Goal: Transaction & Acquisition: Purchase product/service

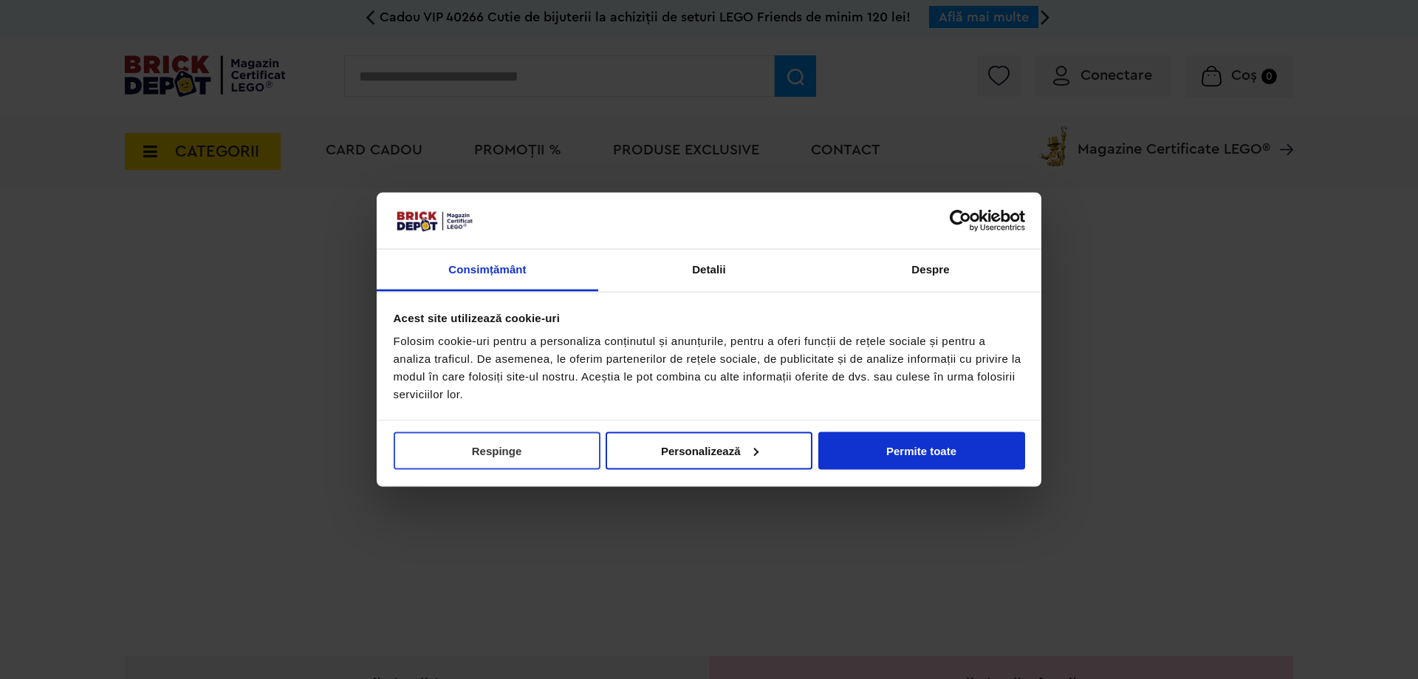
click at [493, 451] on button "Respinge" at bounding box center [497, 450] width 207 height 38
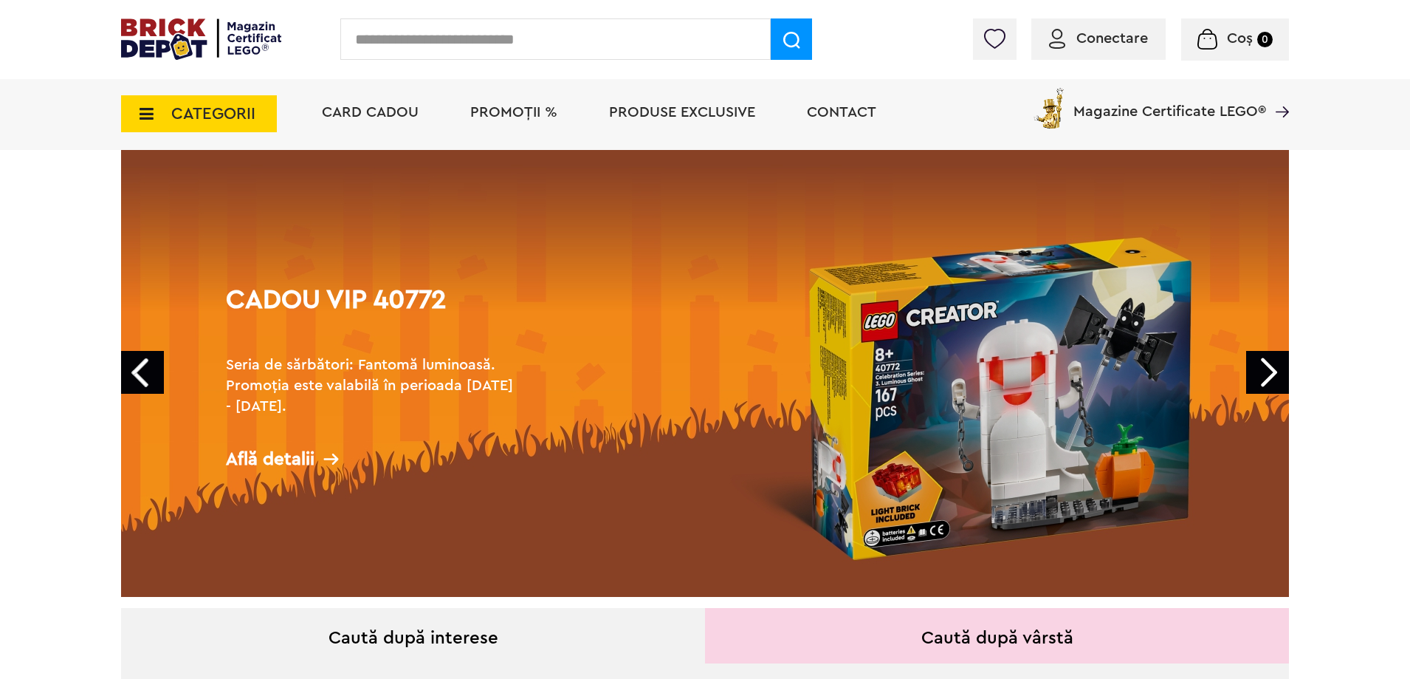
scroll to position [74, 0]
click at [1267, 372] on link "Next" at bounding box center [1267, 372] width 43 height 43
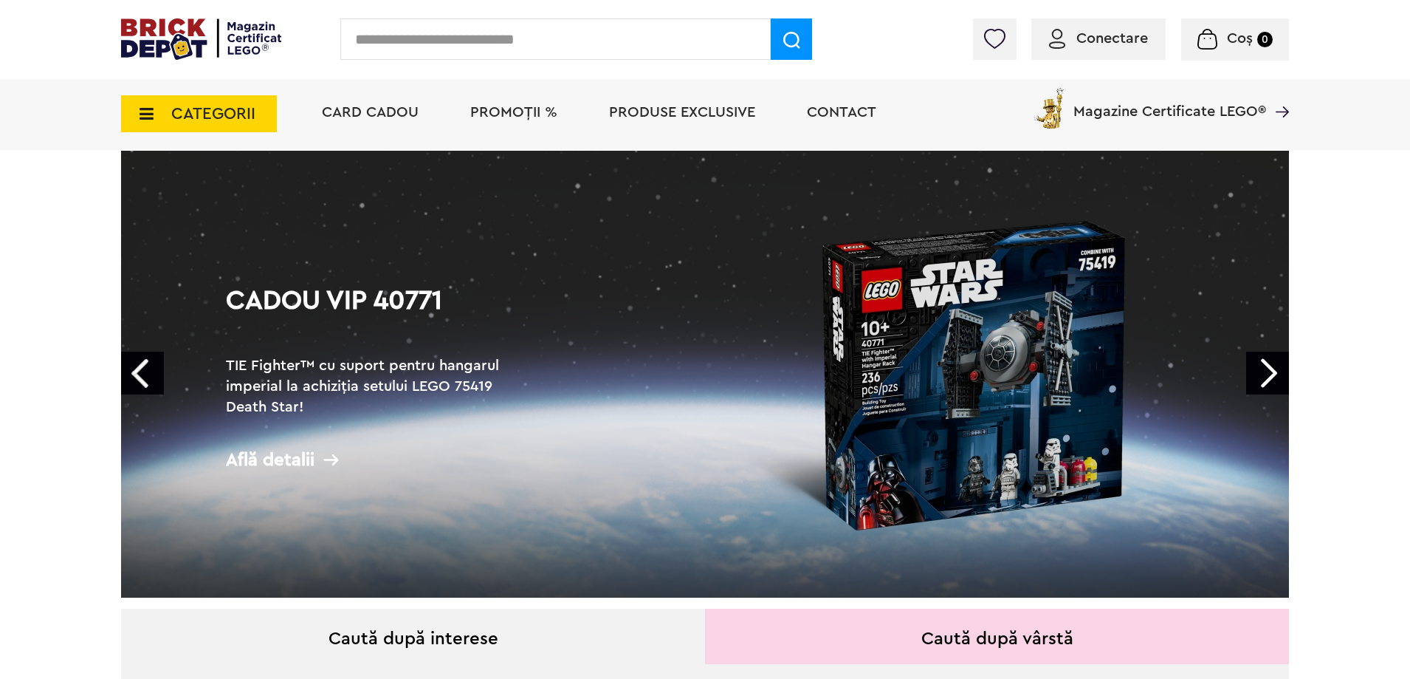
click at [1268, 372] on link "Next" at bounding box center [1267, 372] width 43 height 43
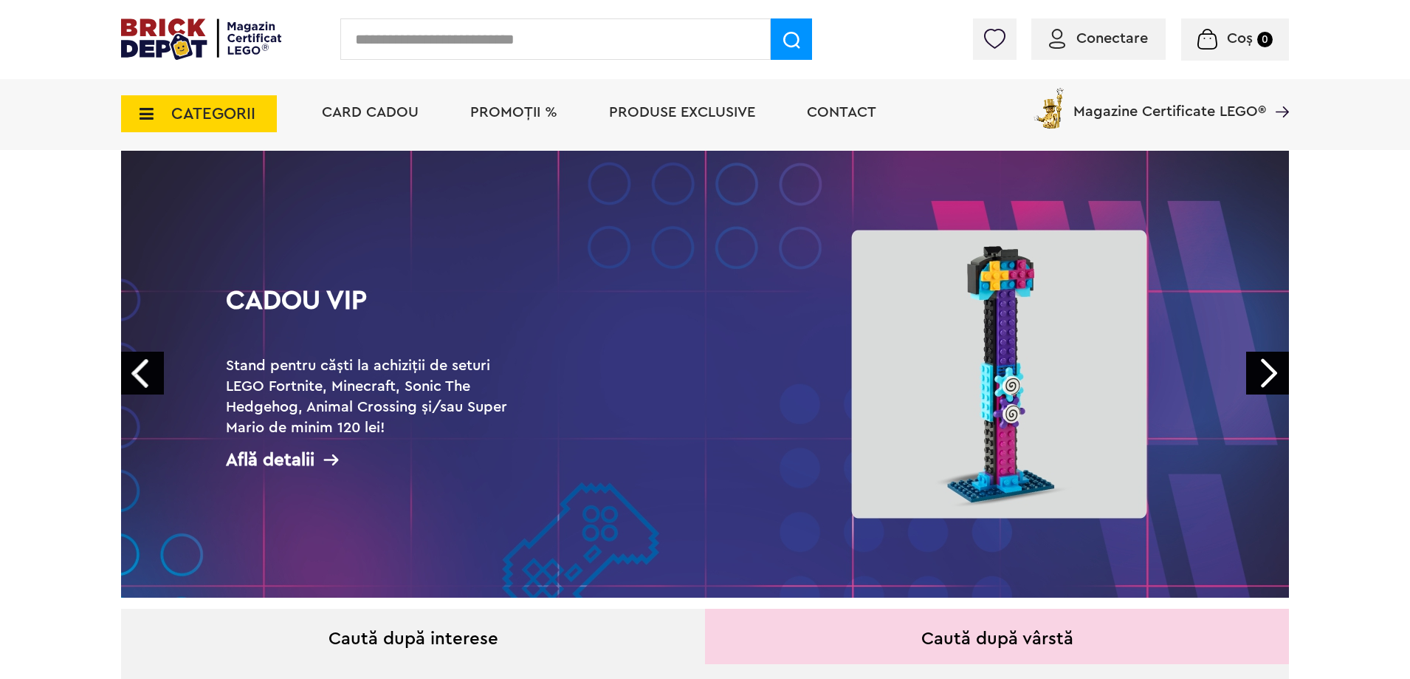
click at [1268, 372] on link "Next" at bounding box center [1267, 372] width 43 height 43
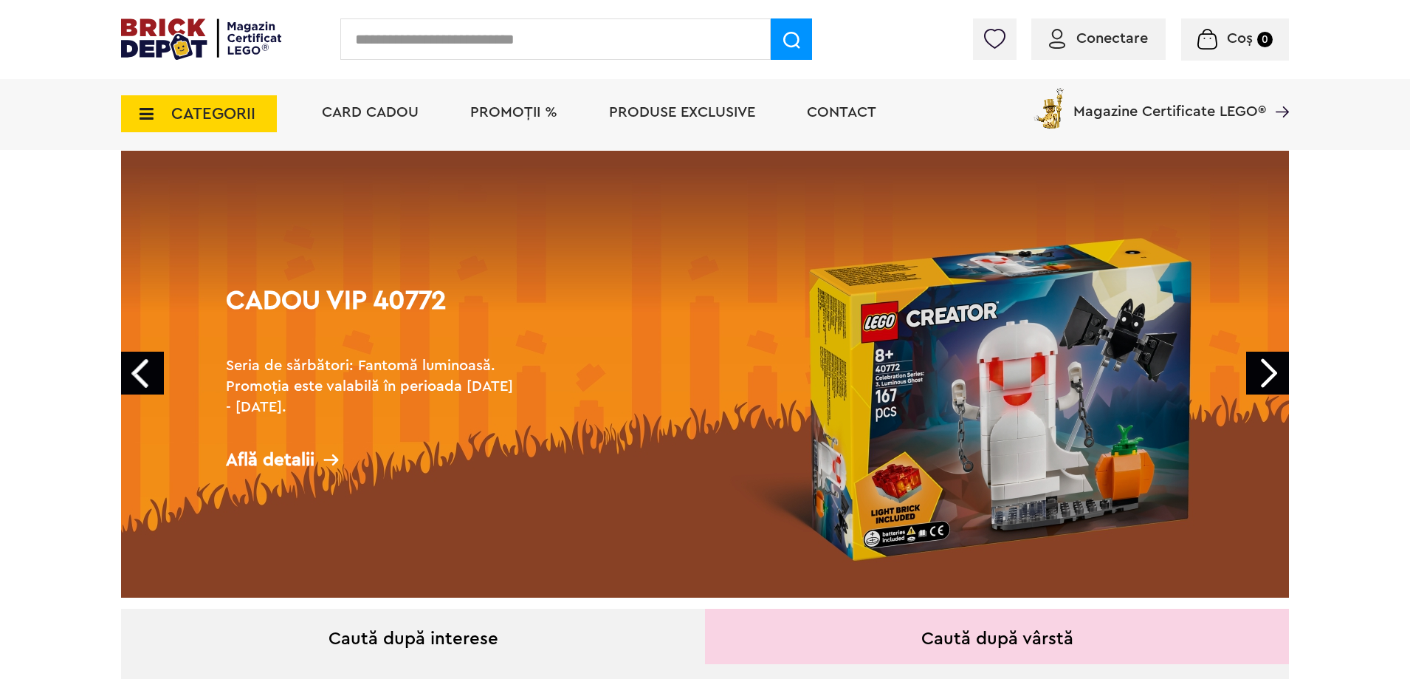
click at [1268, 372] on link "Next" at bounding box center [1267, 372] width 43 height 43
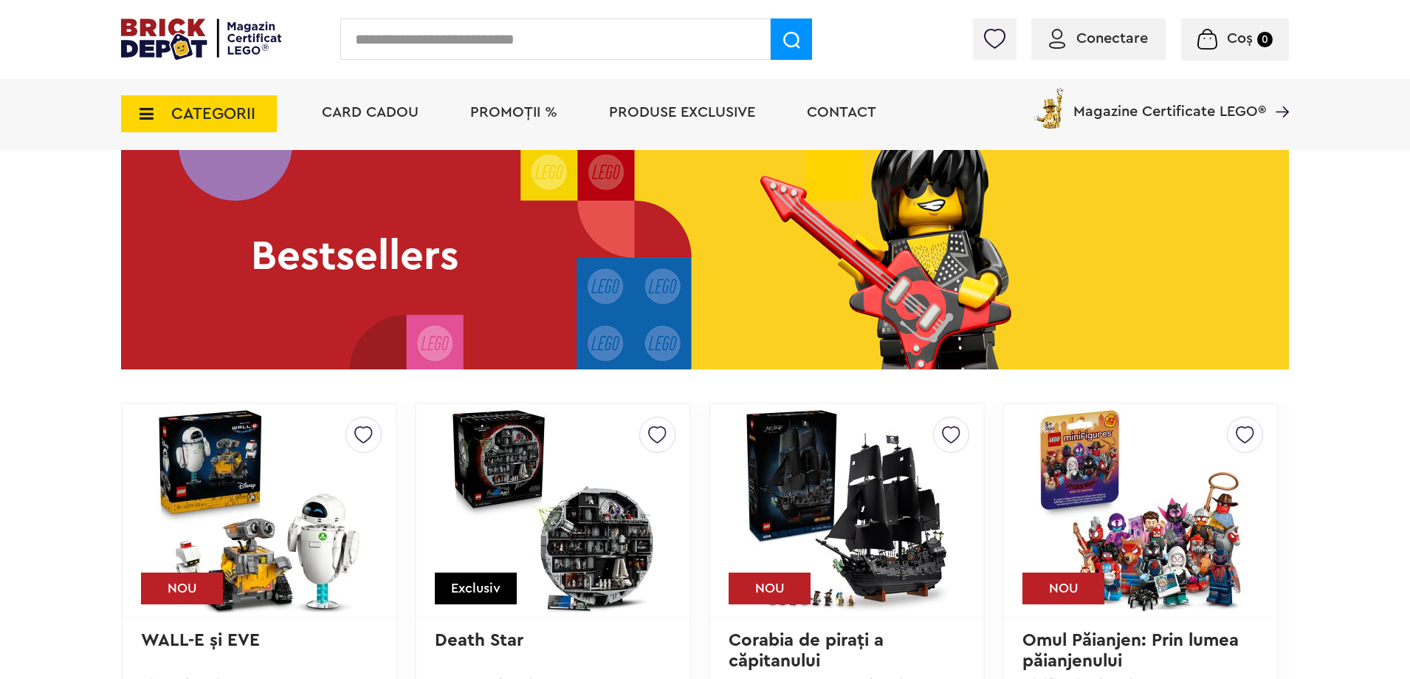
scroll to position [1994, 0]
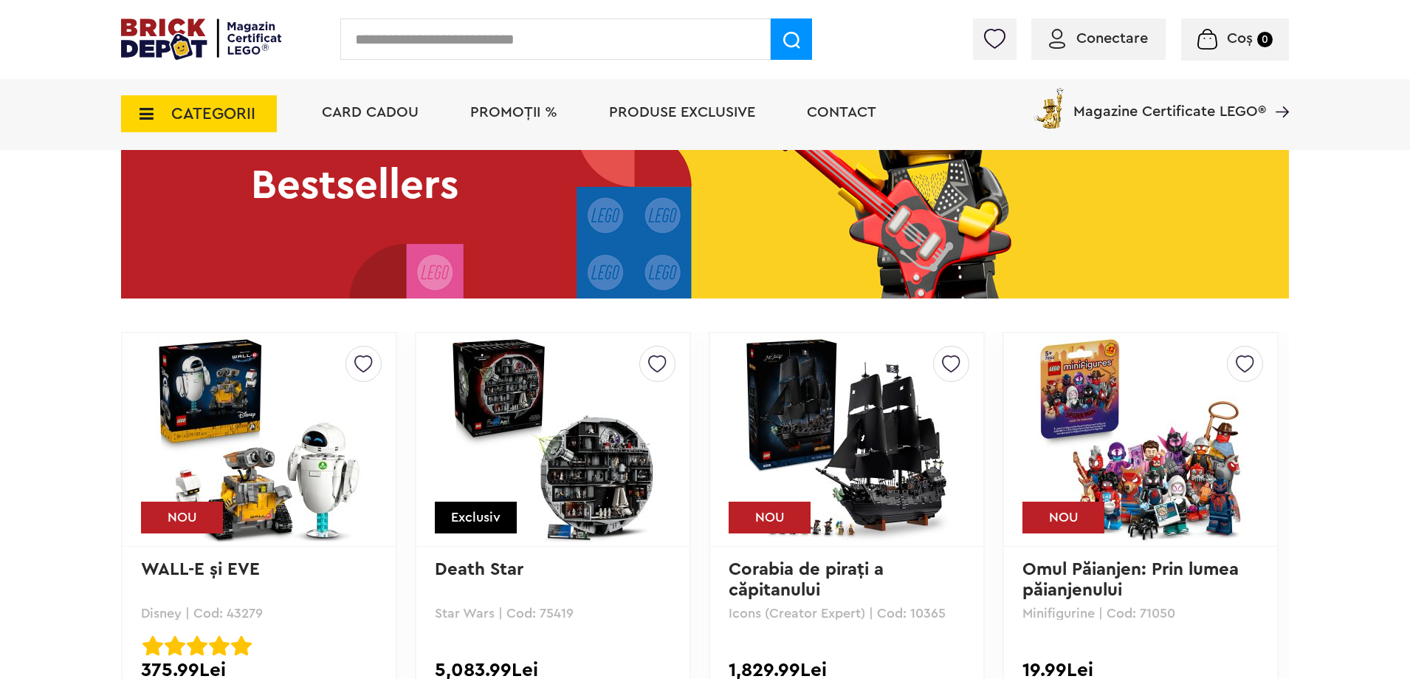
click at [905, 219] on img at bounding box center [705, 185] width 1168 height 226
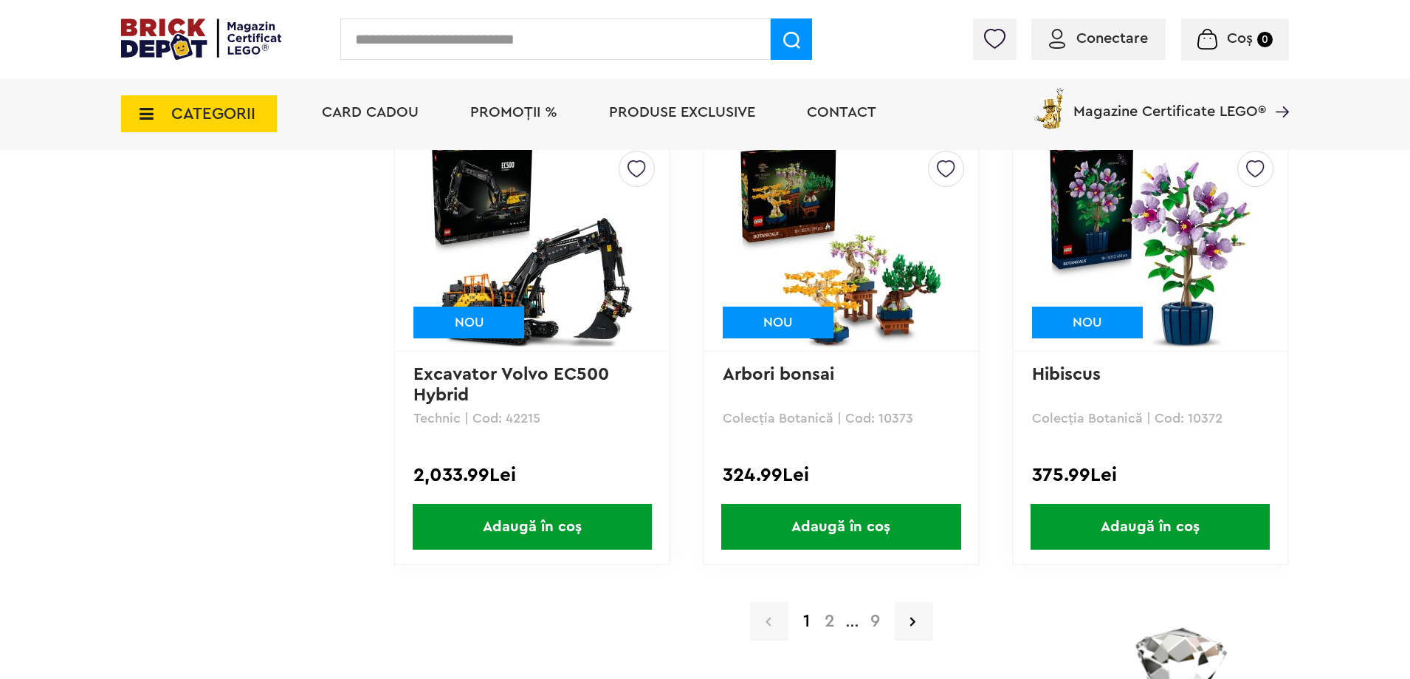
scroll to position [2954, 0]
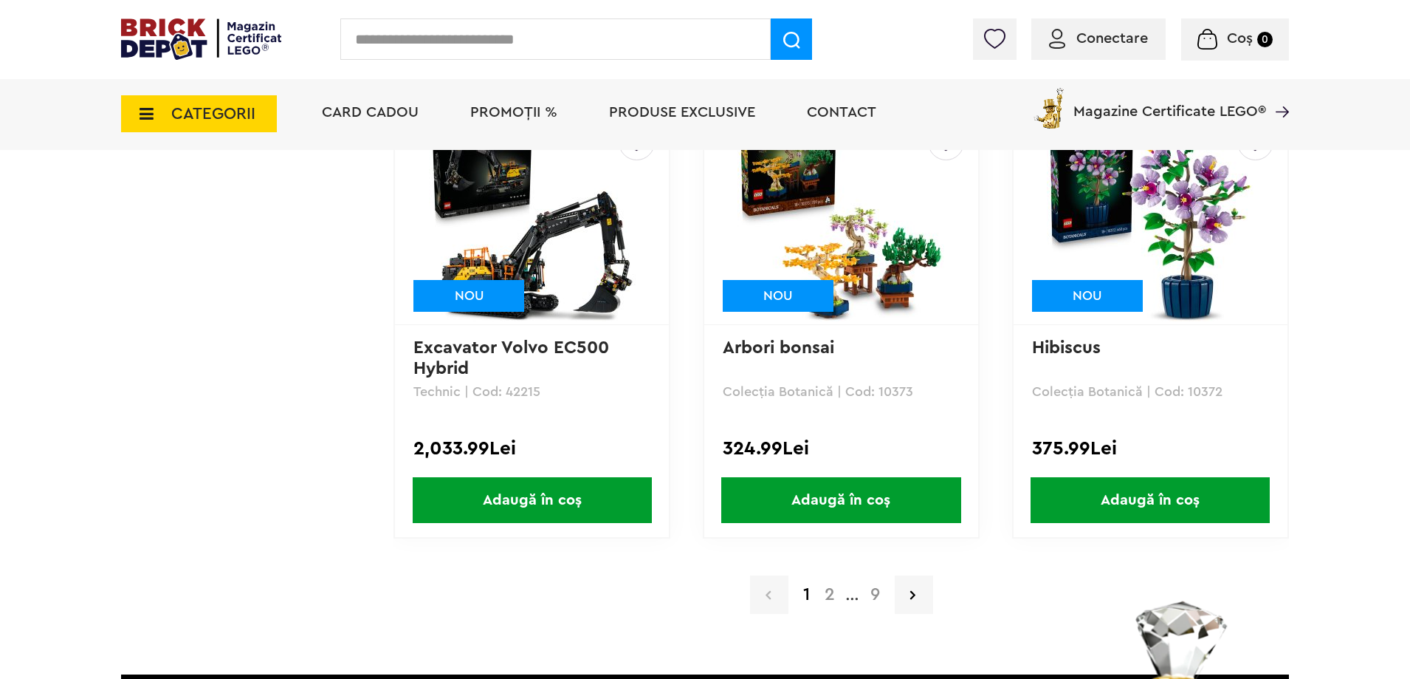
click at [826, 594] on a=Adult&lego=1&order=1&page=2"] "2" at bounding box center [829, 595] width 25 height 18
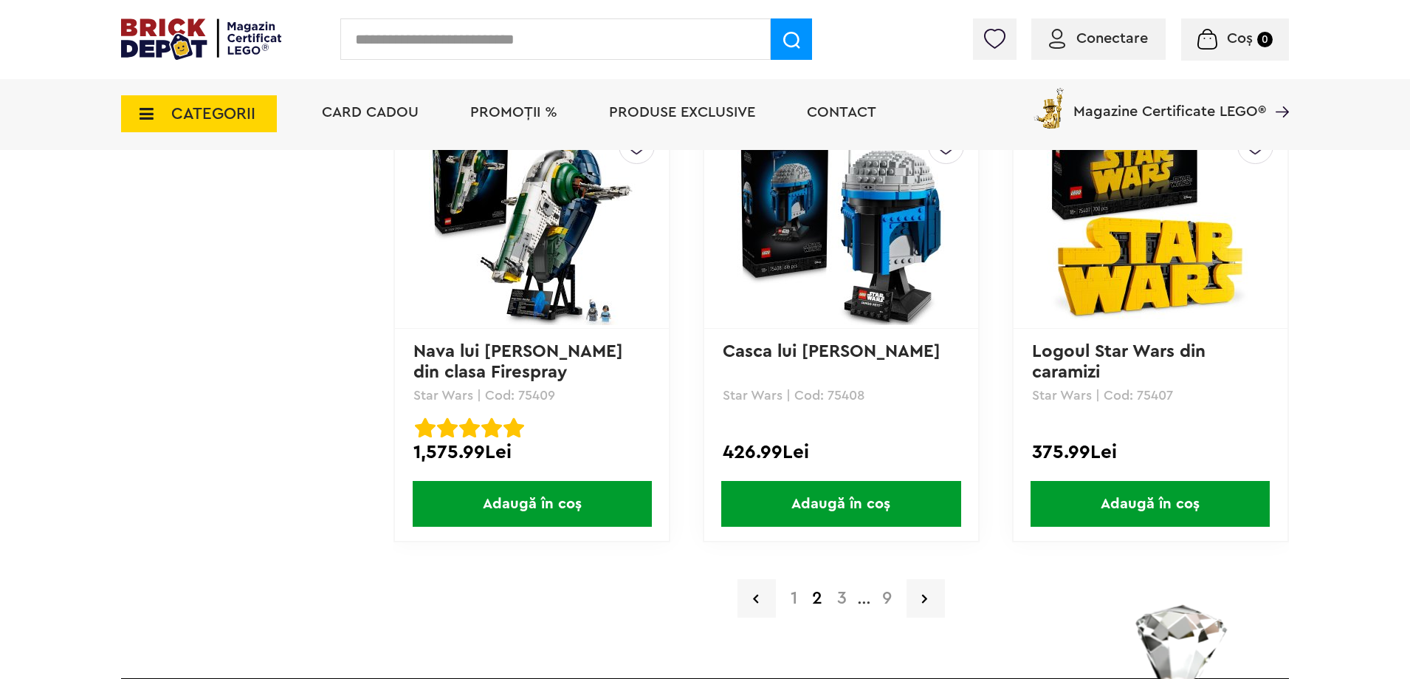
scroll to position [2954, 0]
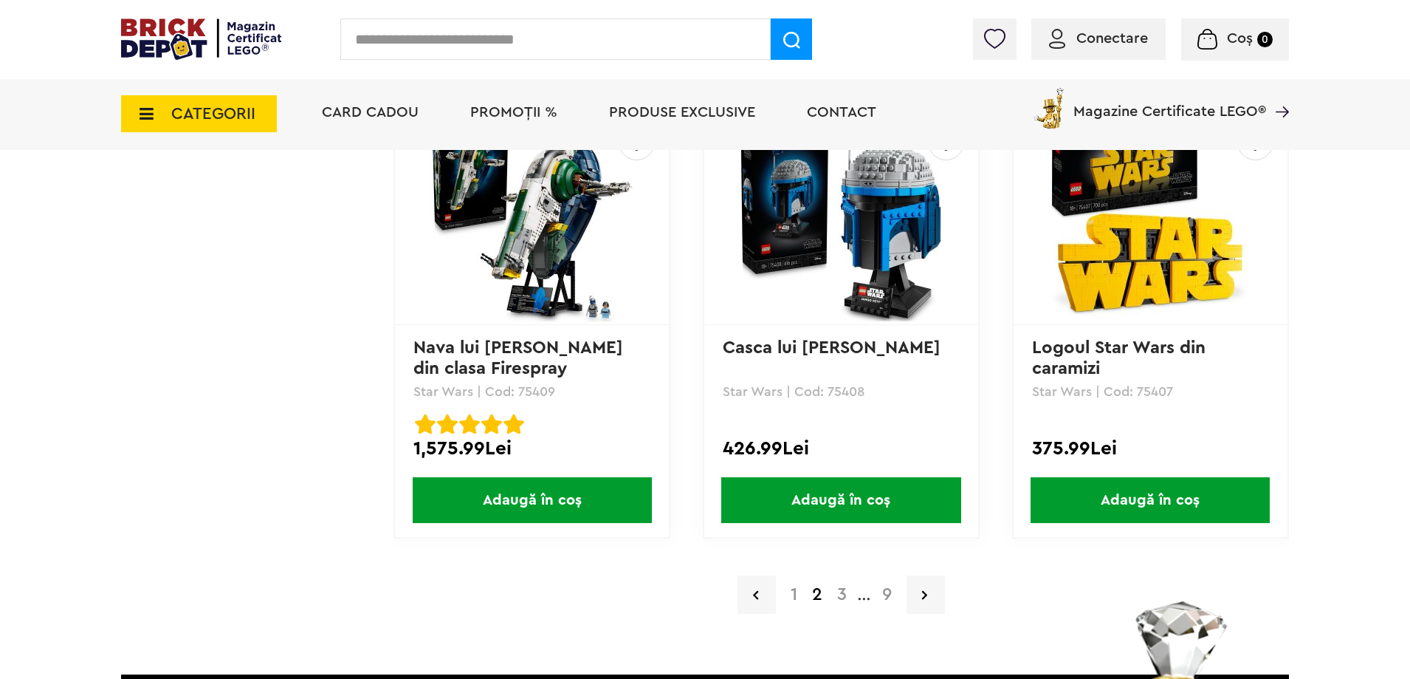
click at [845, 601] on a=Adult&lego=1&order=1&page=3"] "3" at bounding box center [842, 595] width 24 height 18
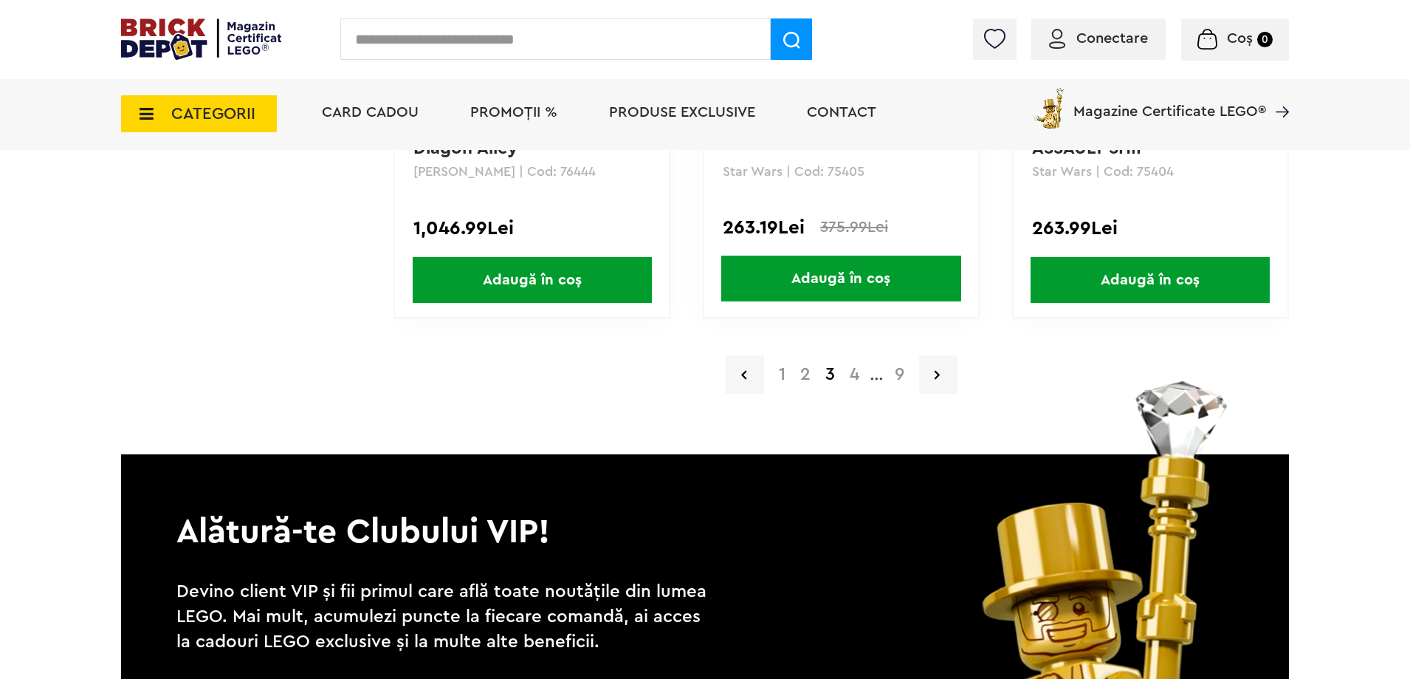
scroll to position [3175, 0]
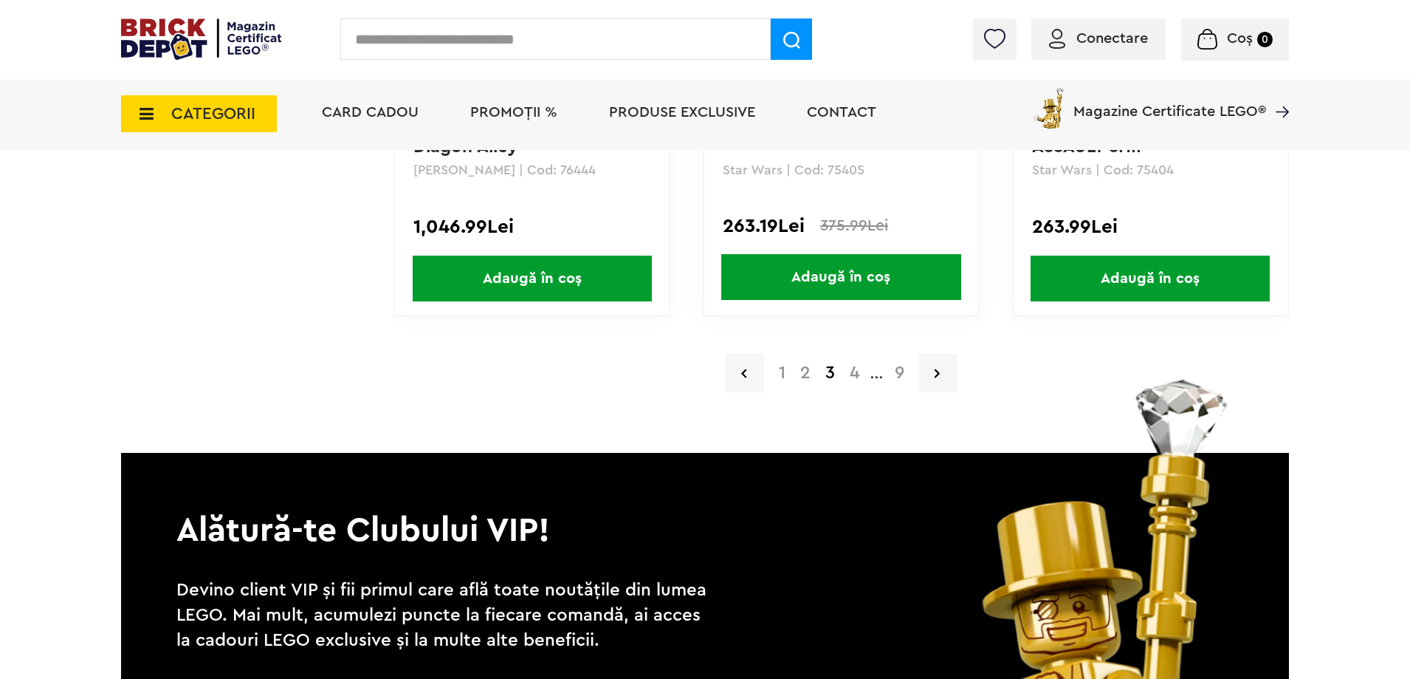
click at [850, 371] on a=Adult&lego=1&order=1&page=4"] "4" at bounding box center [855, 373] width 24 height 18
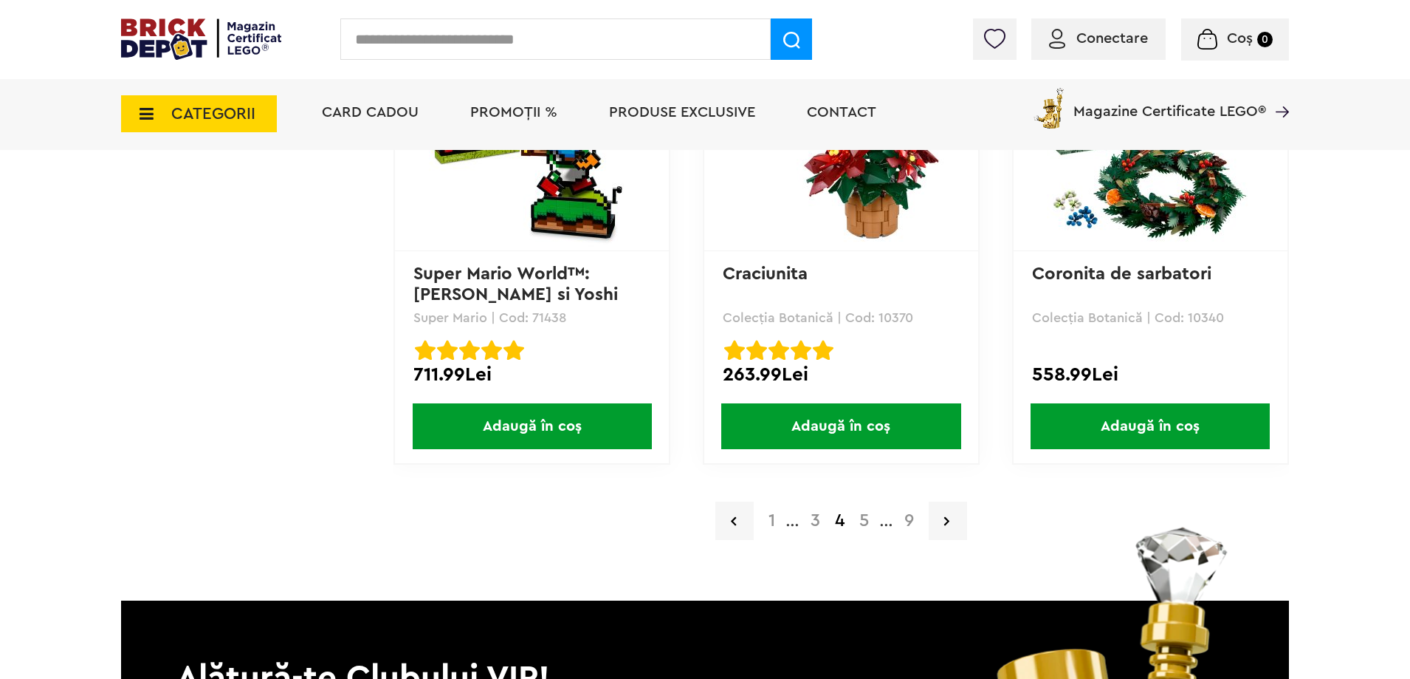
scroll to position [3101, 0]
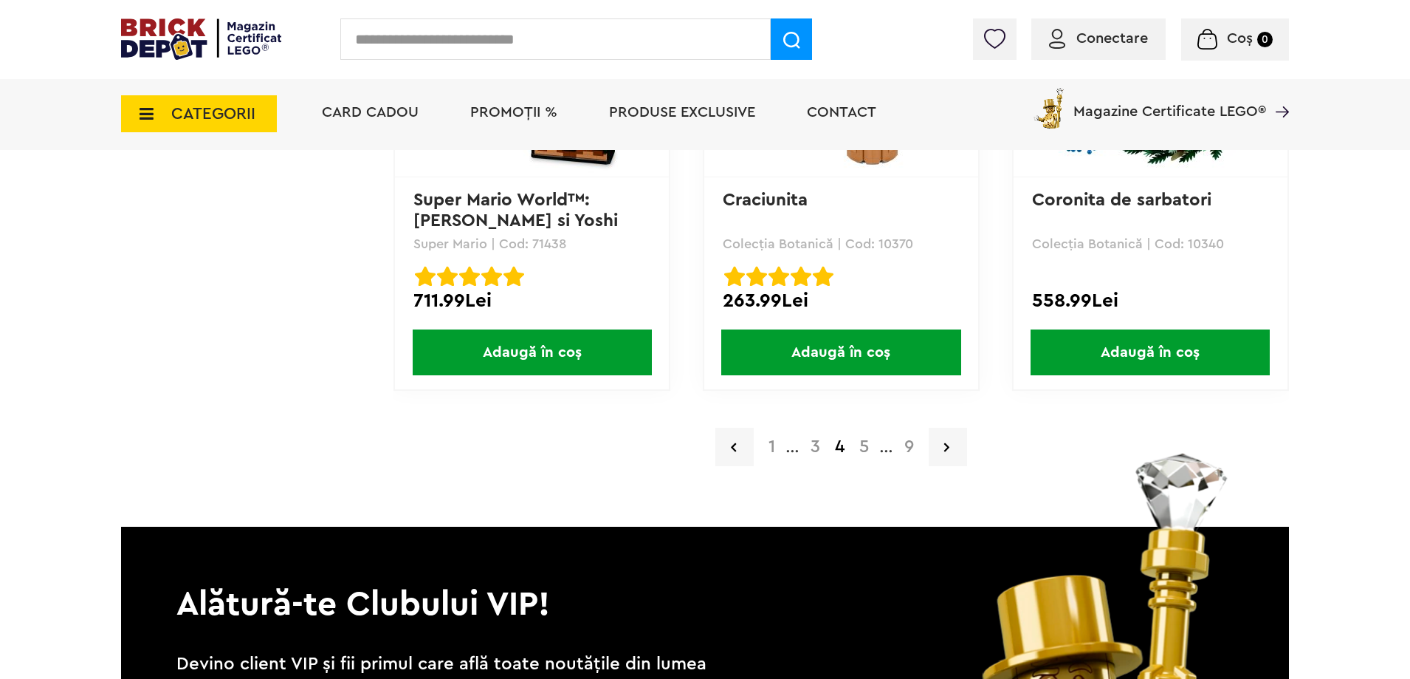
click at [868, 449] on a=Adult&lego=1&order=1&page=5"] "5" at bounding box center [864, 447] width 24 height 18
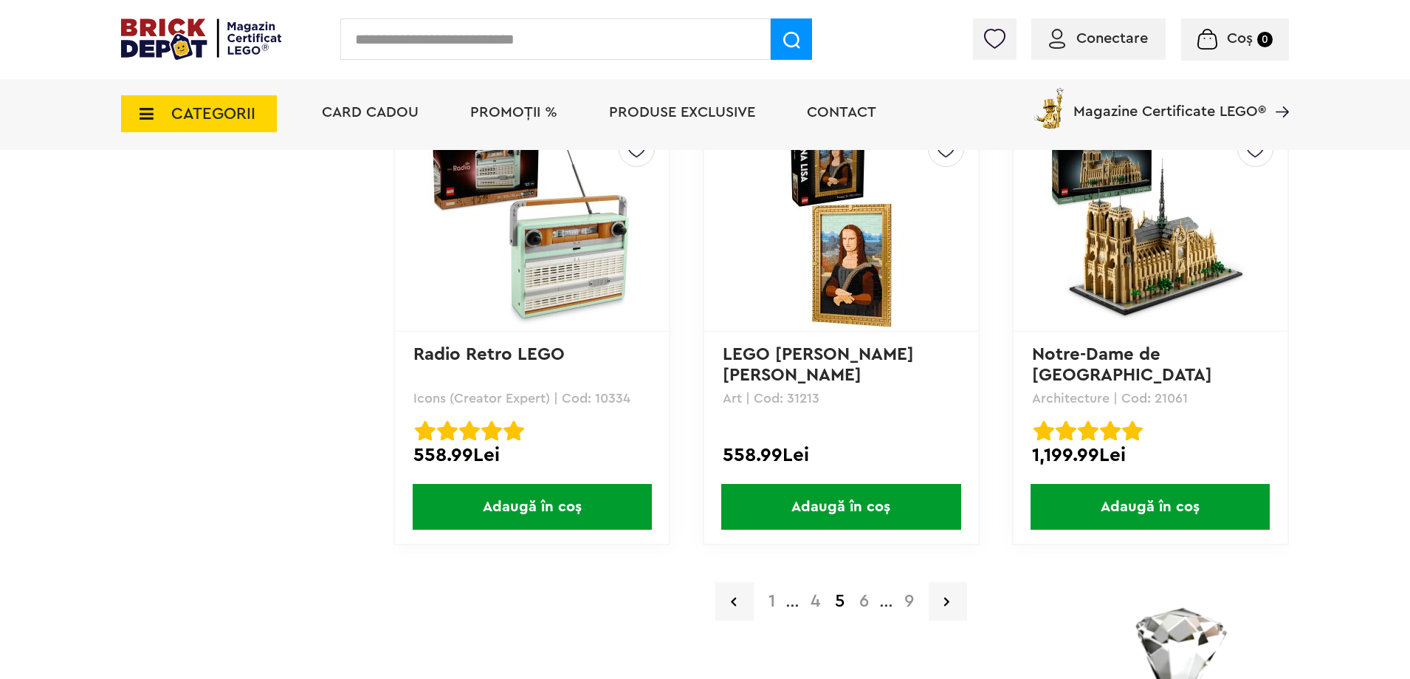
scroll to position [3101, 0]
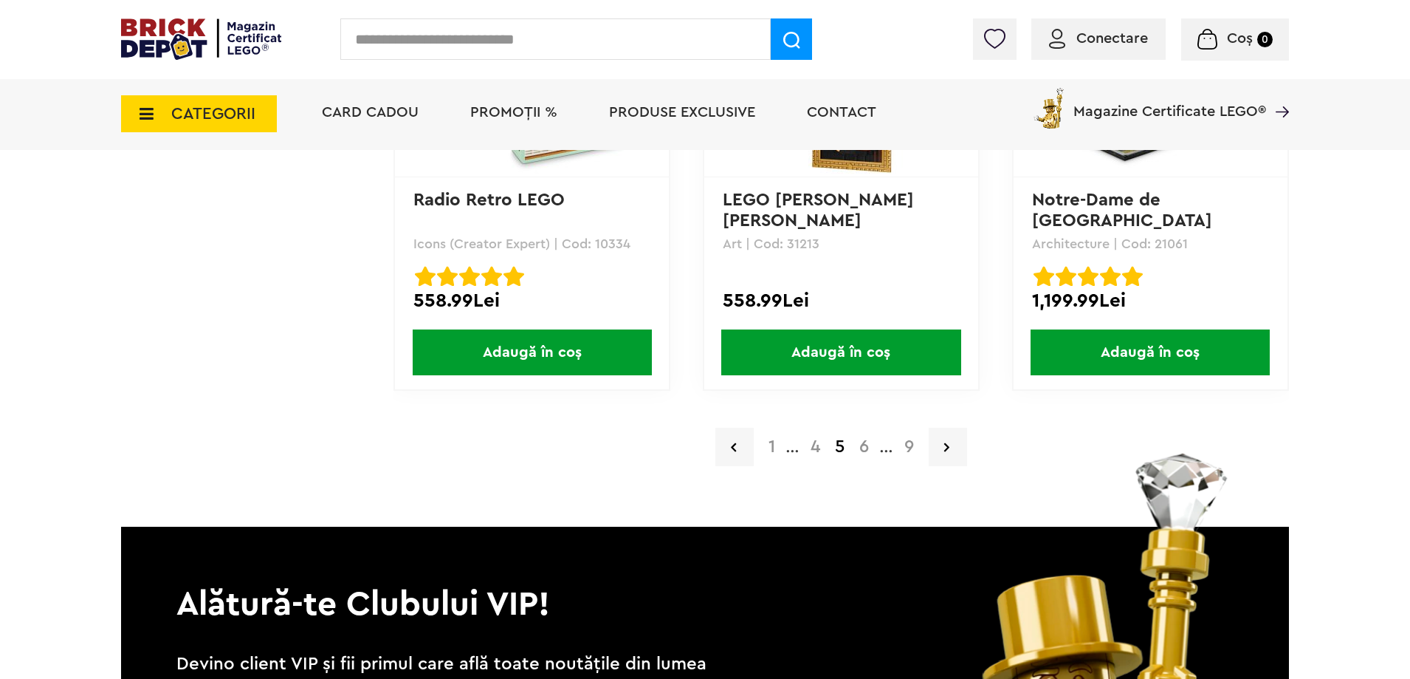
click at [862, 450] on a=Adult&lego=1&order=1&page=6"] "6" at bounding box center [864, 447] width 24 height 18
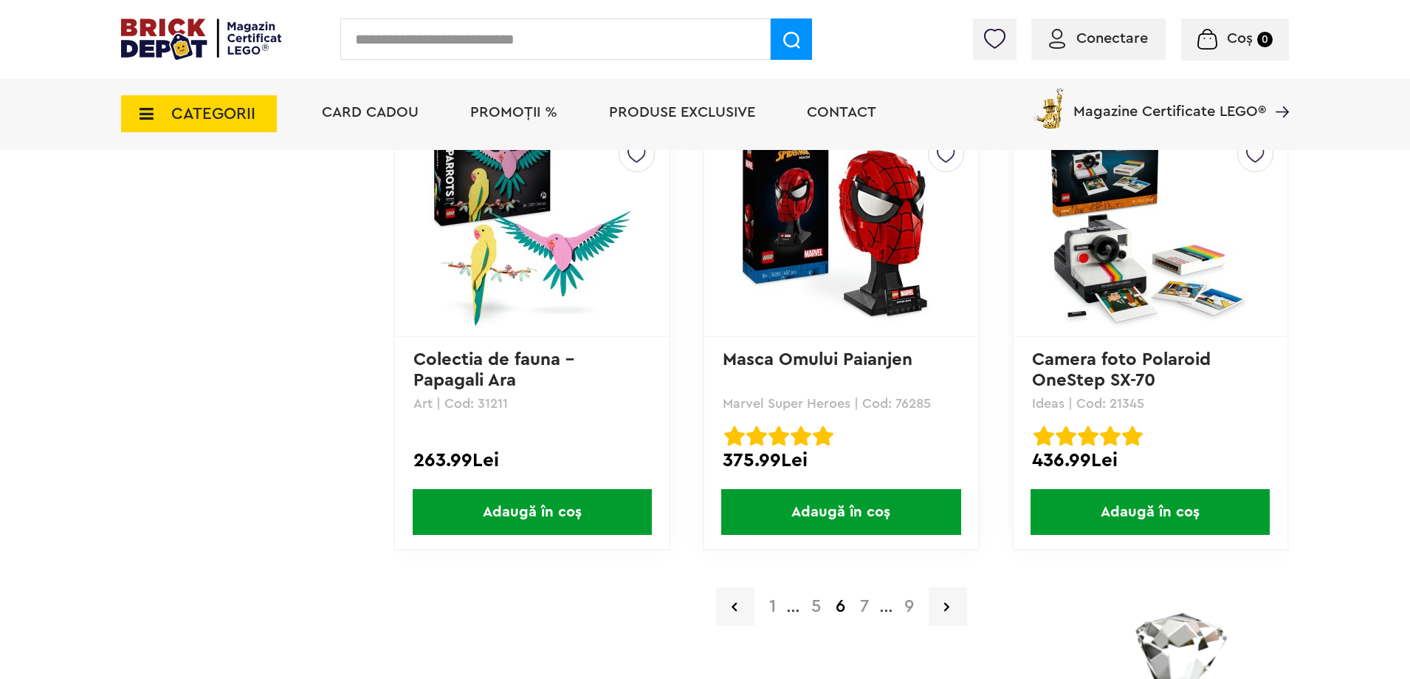
scroll to position [3027, 0]
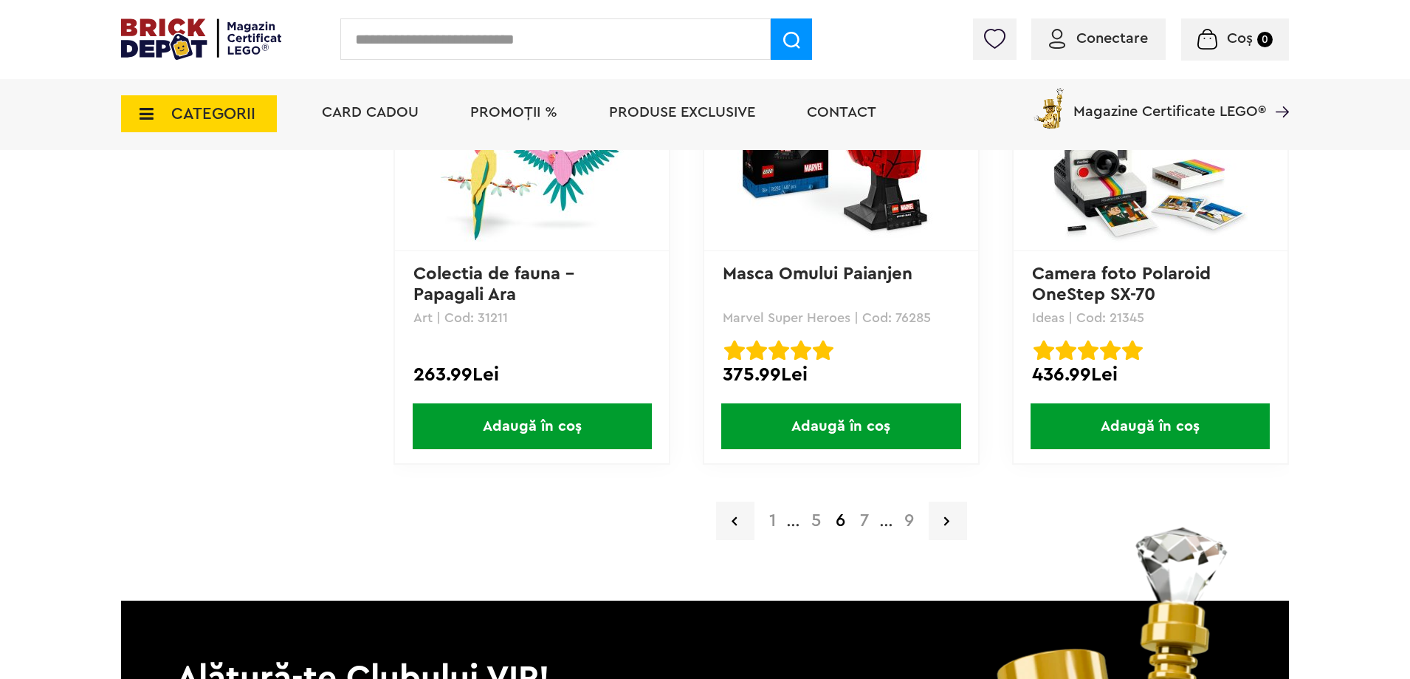
click at [867, 522] on a=Adult&lego=1&order=1&page=7"] "7" at bounding box center [865, 521] width 24 height 18
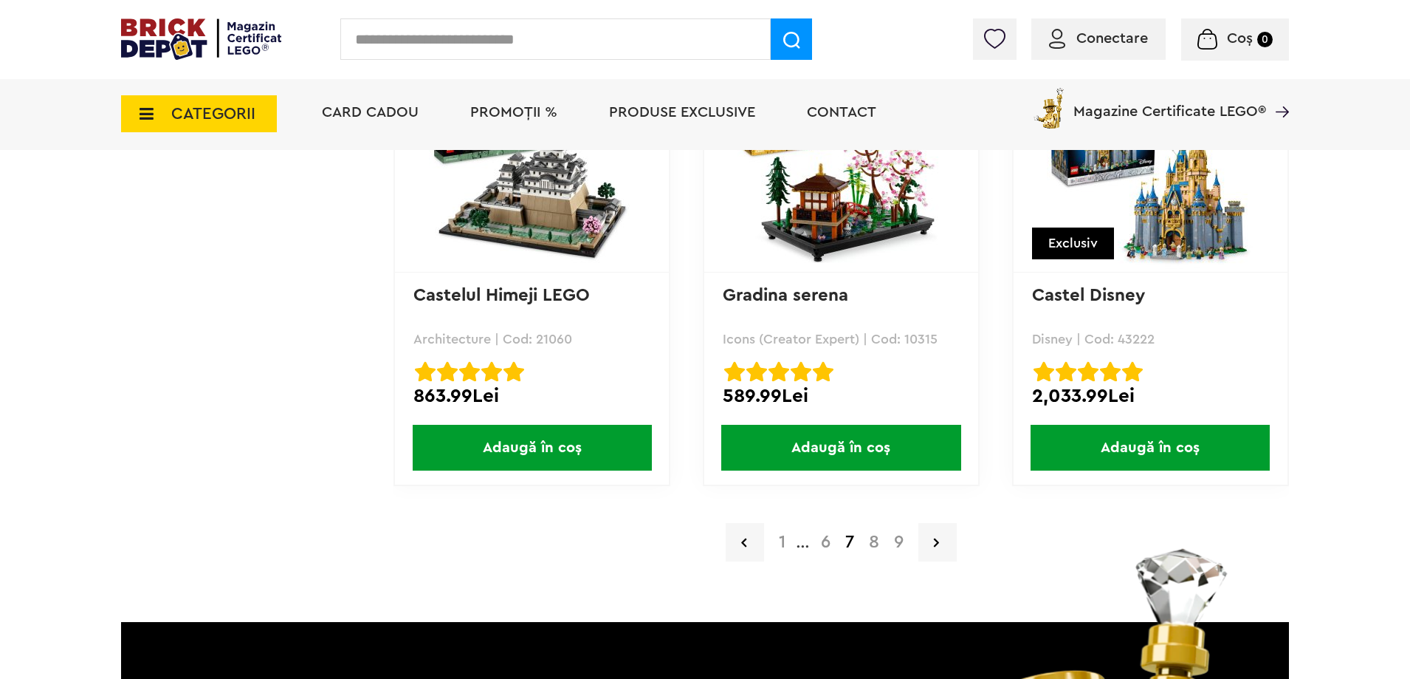
scroll to position [3027, 0]
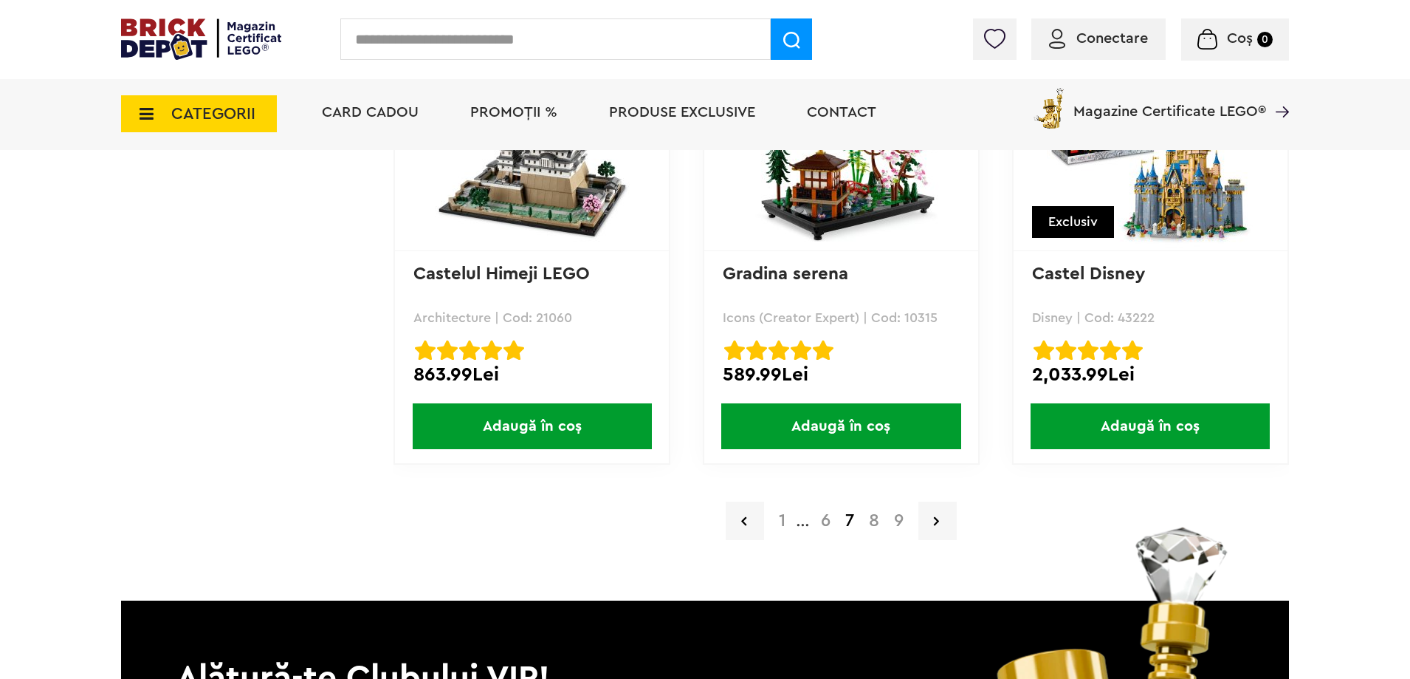
click at [874, 522] on a=Adult&lego=1&order=1&page=8"] "8" at bounding box center [874, 521] width 25 height 18
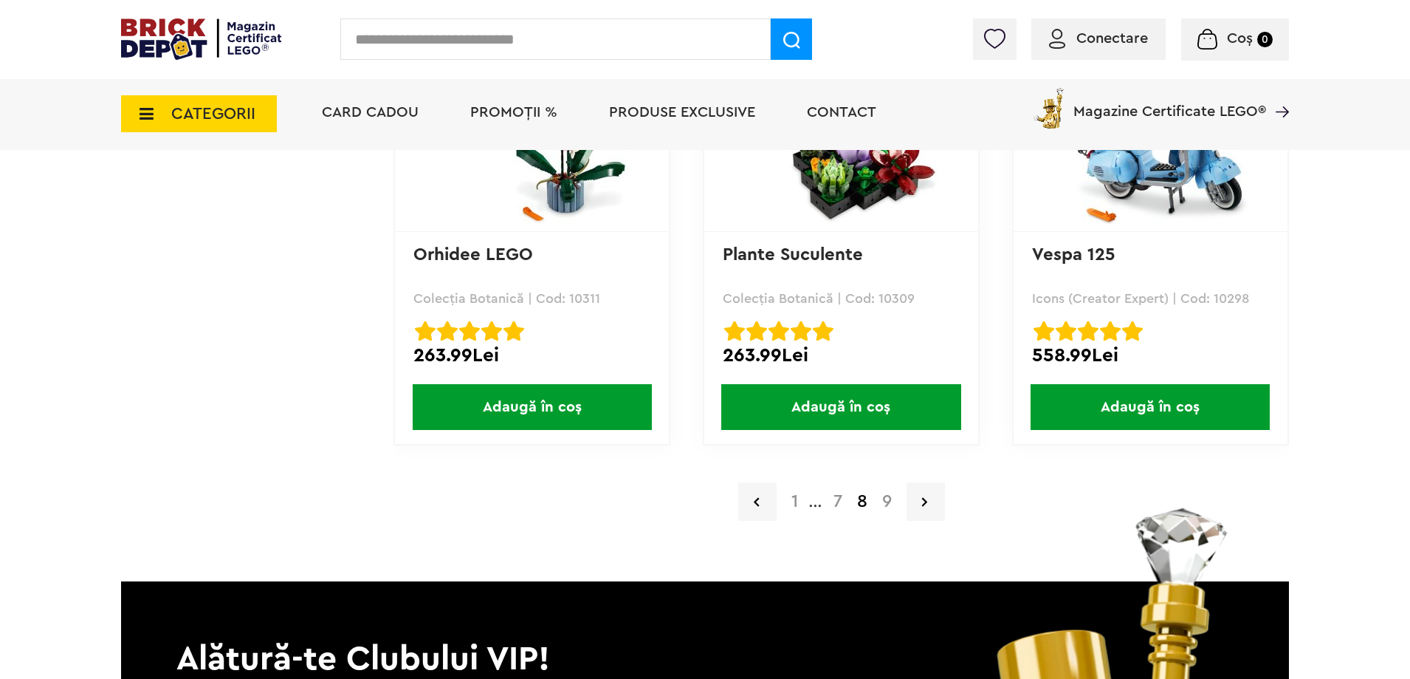
scroll to position [3101, 0]
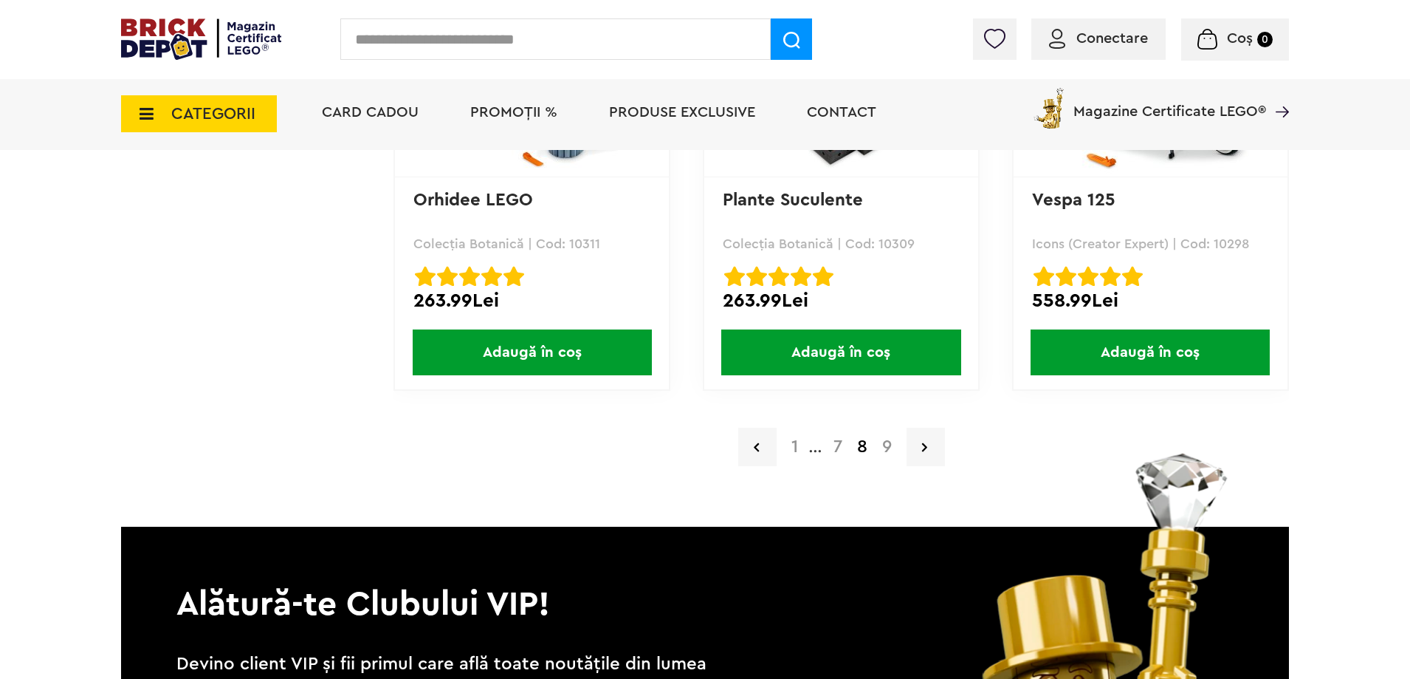
click at [890, 447] on a=Adult&lego=1&order=1&page=9"] "9" at bounding box center [887, 447] width 24 height 18
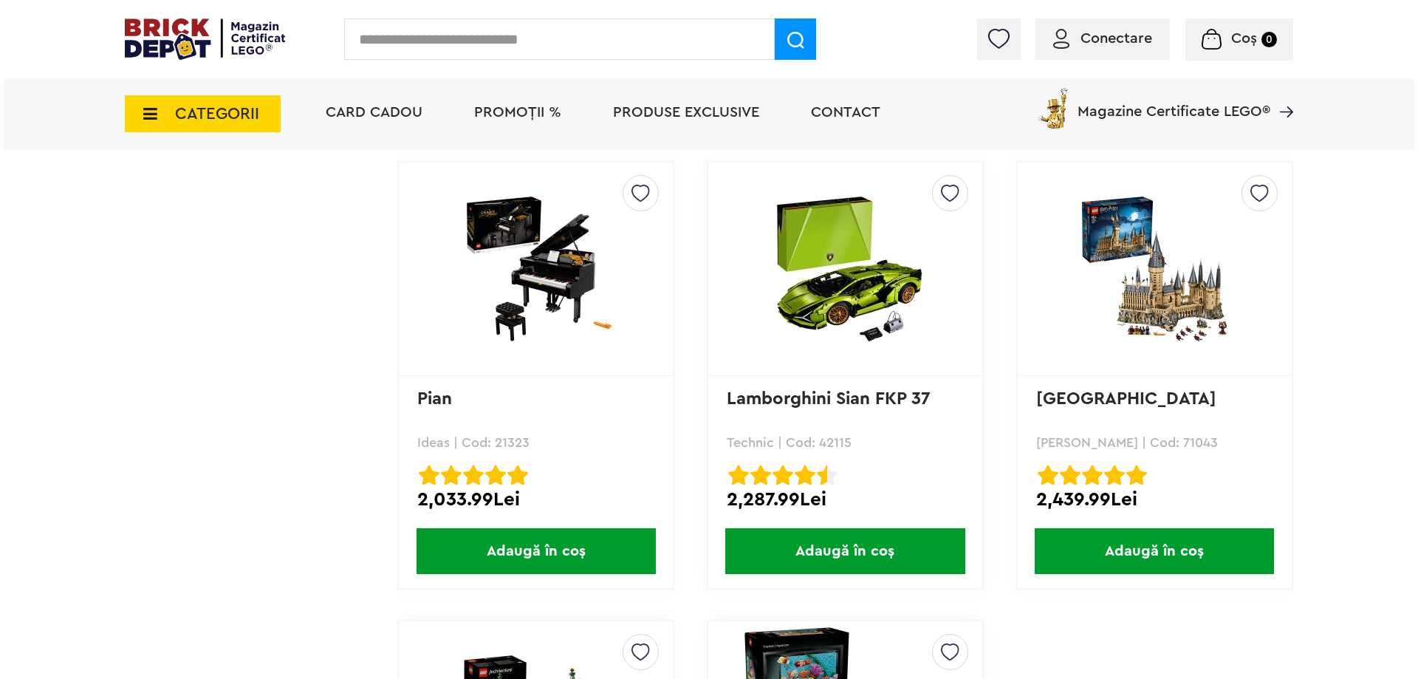
scroll to position [1920, 0]
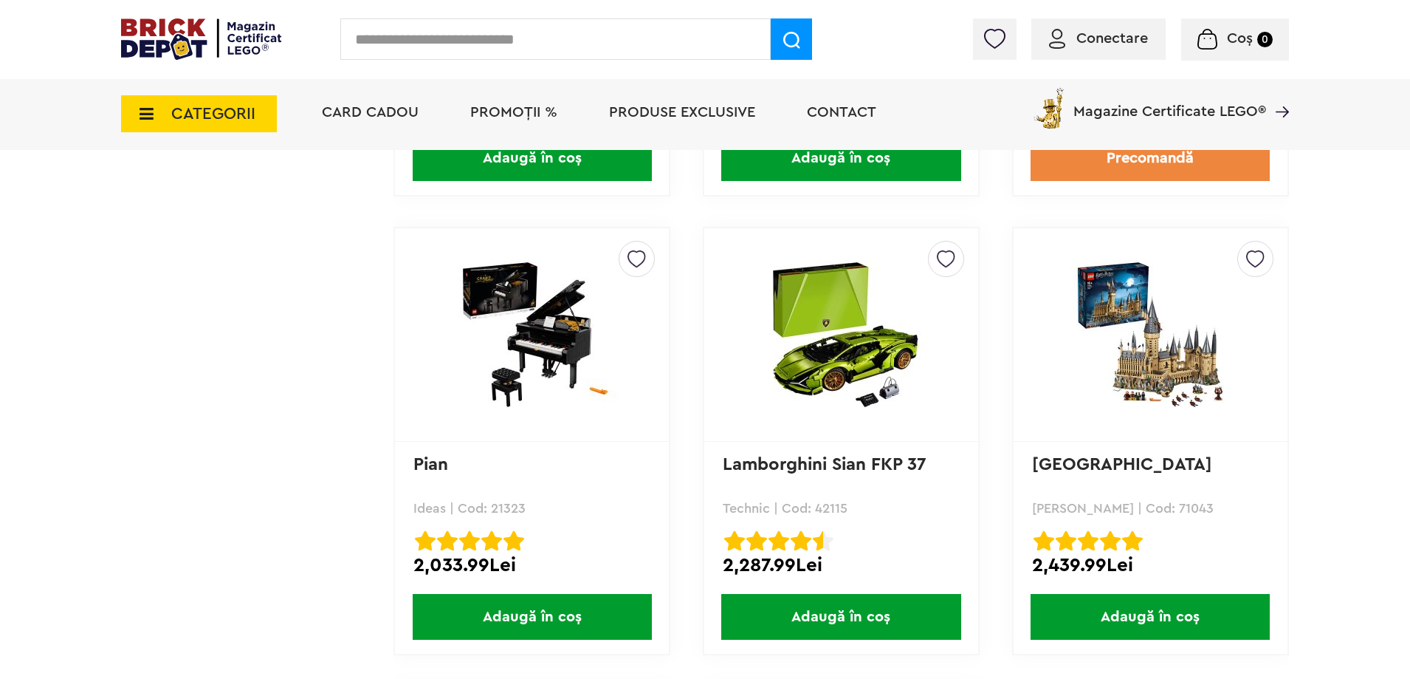
click at [577, 45] on input "text" at bounding box center [555, 38] width 430 height 41
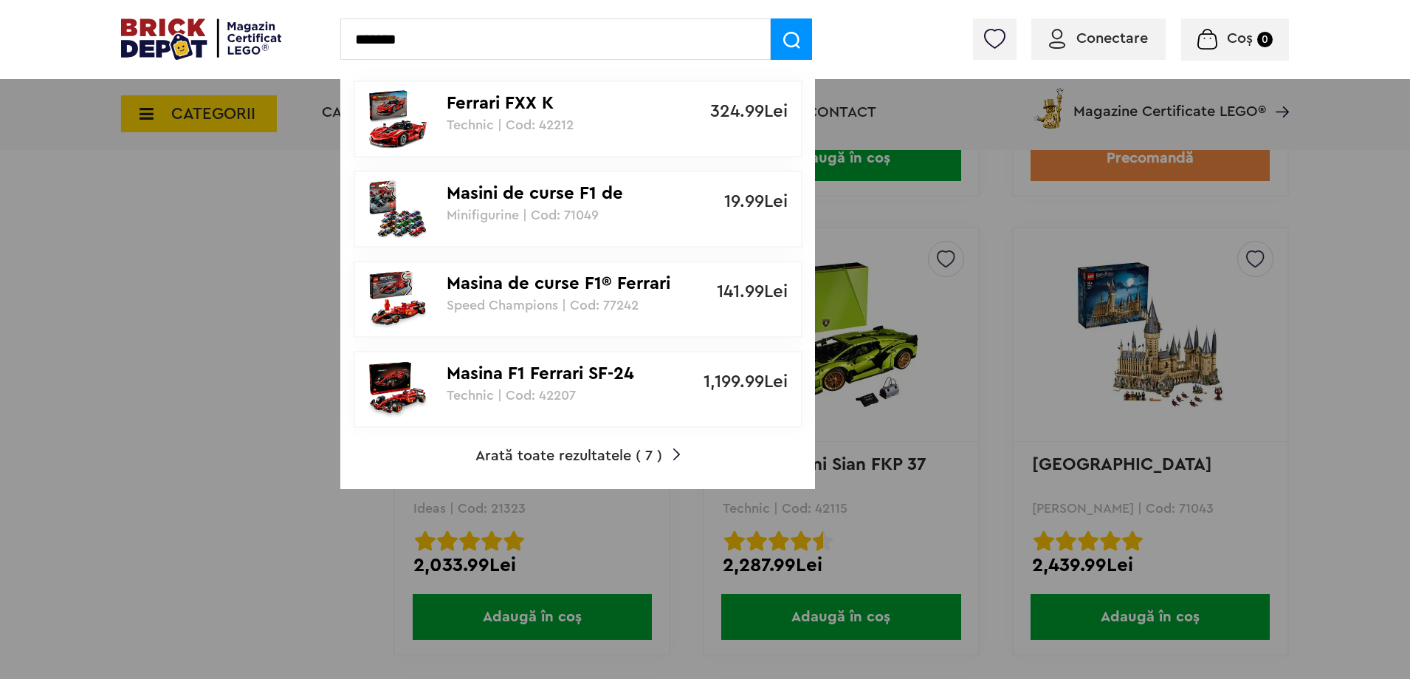
type input "*******"
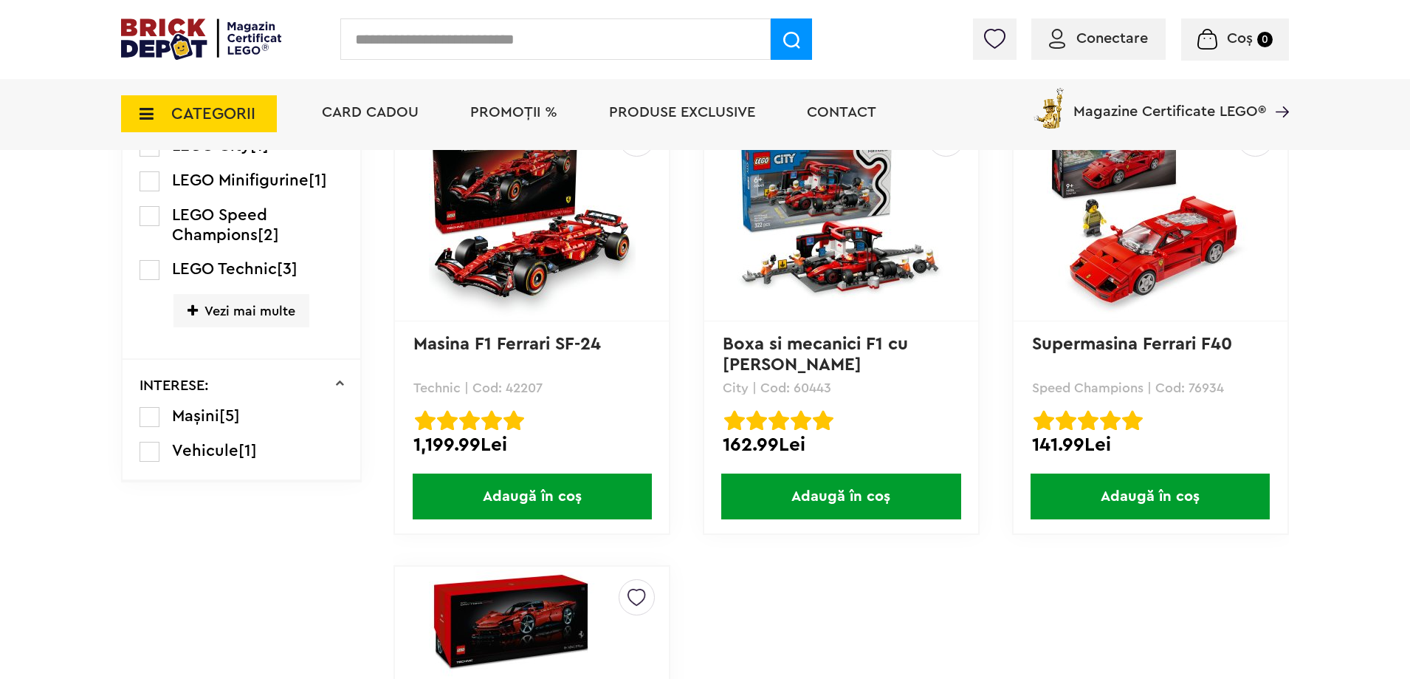
scroll to position [443, 0]
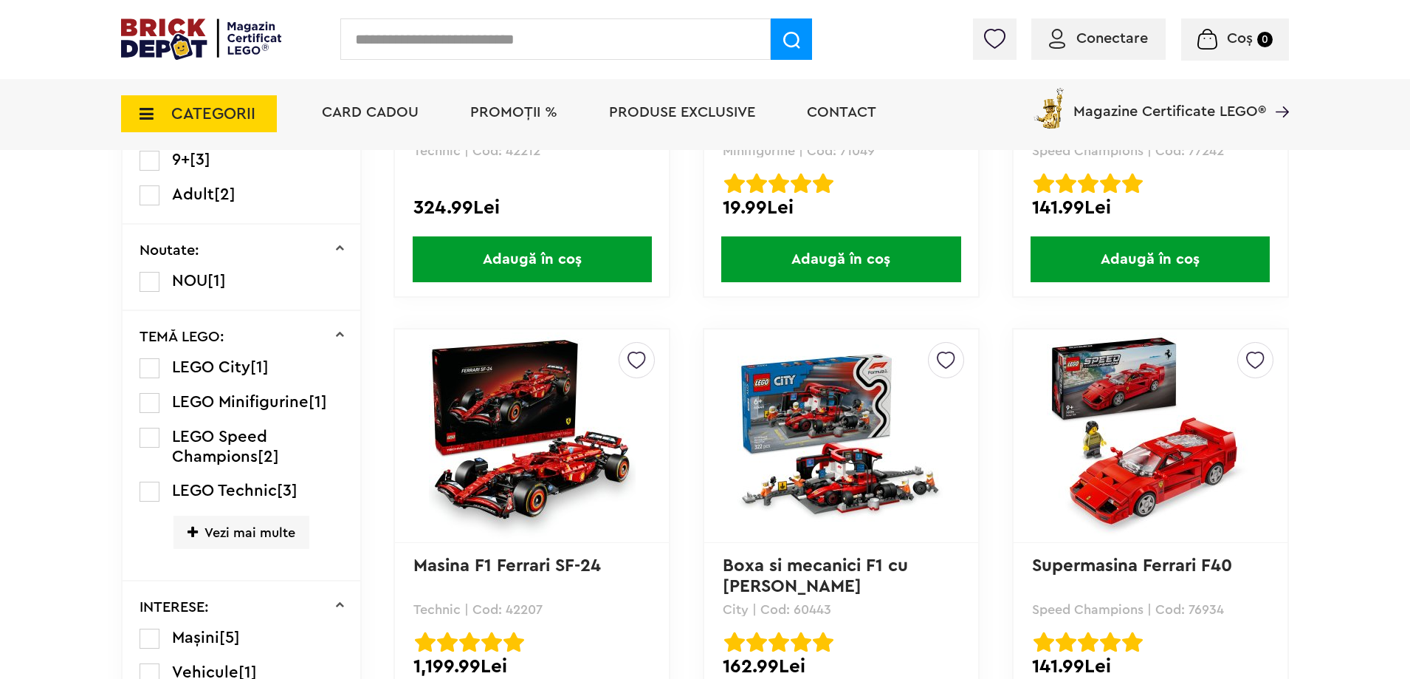
click at [845, 493] on img at bounding box center [841, 435] width 207 height 207
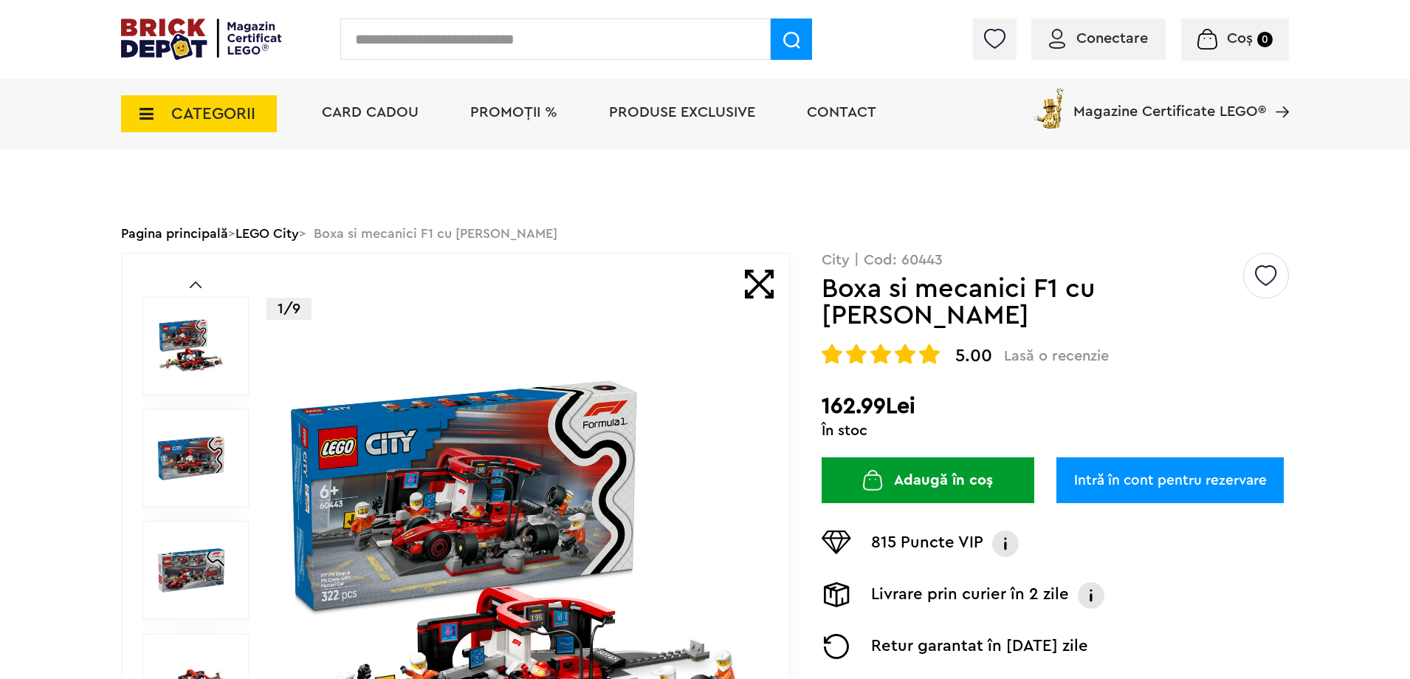
scroll to position [295, 0]
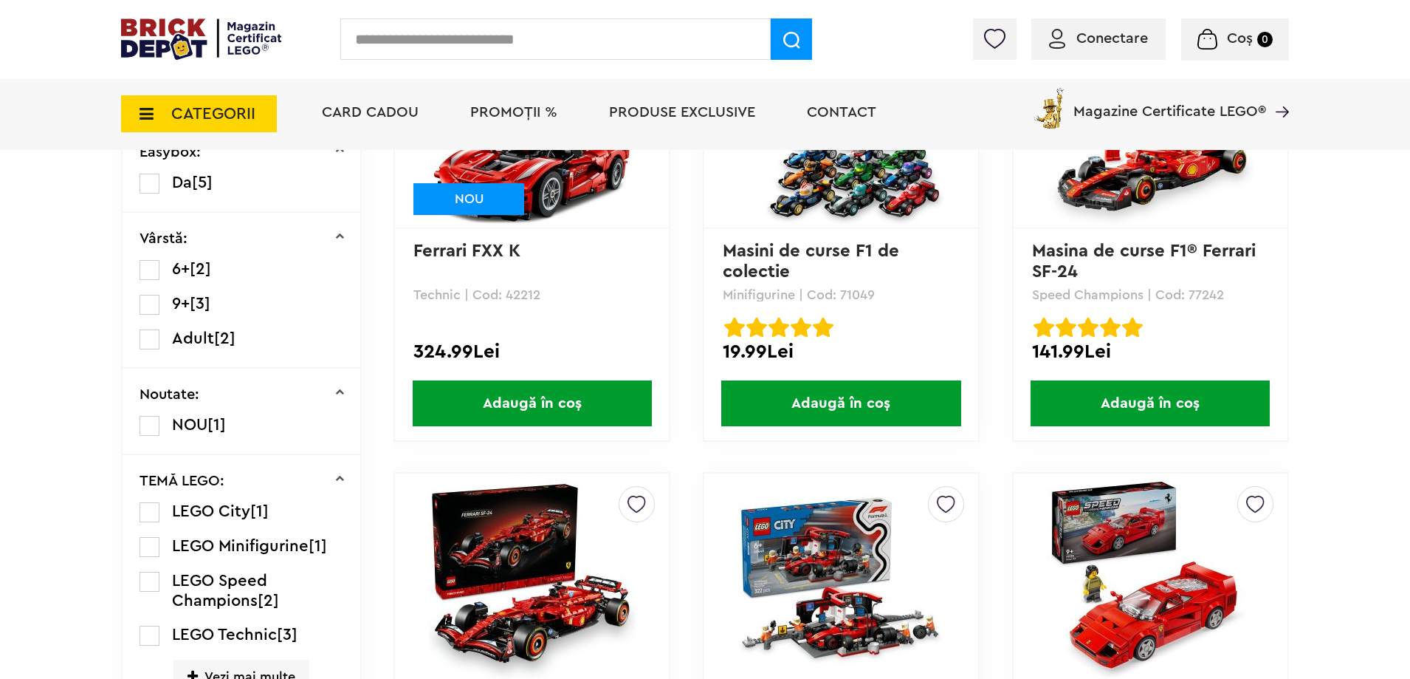
scroll to position [148, 0]
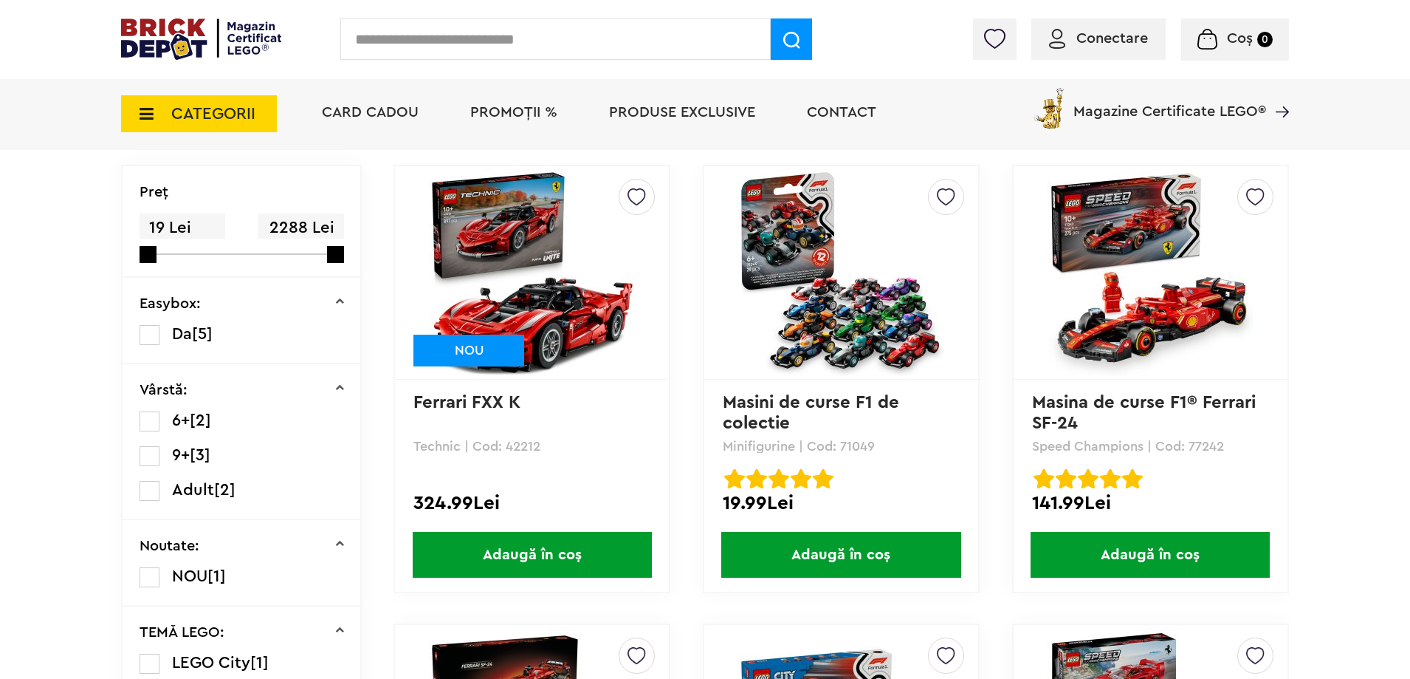
click at [1156, 306] on img at bounding box center [1150, 272] width 207 height 207
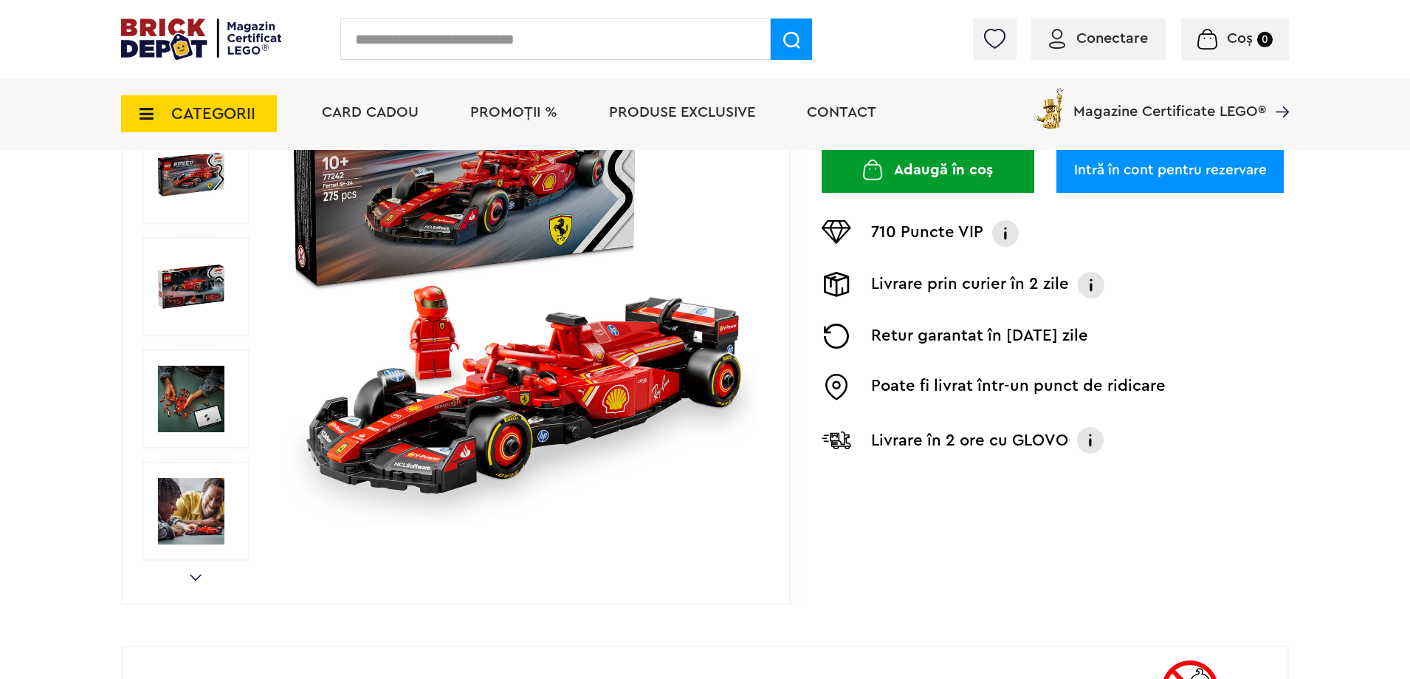
scroll to position [295, 0]
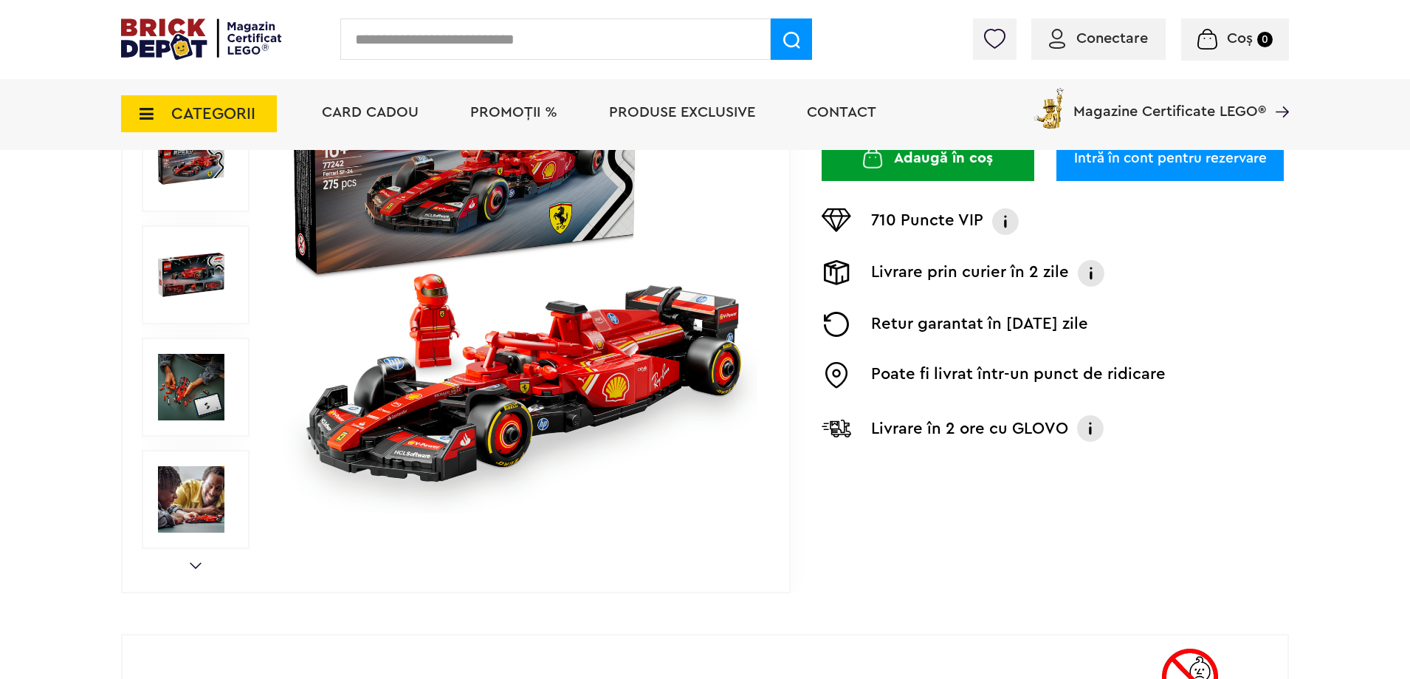
click at [213, 503] on img at bounding box center [191, 499] width 66 height 66
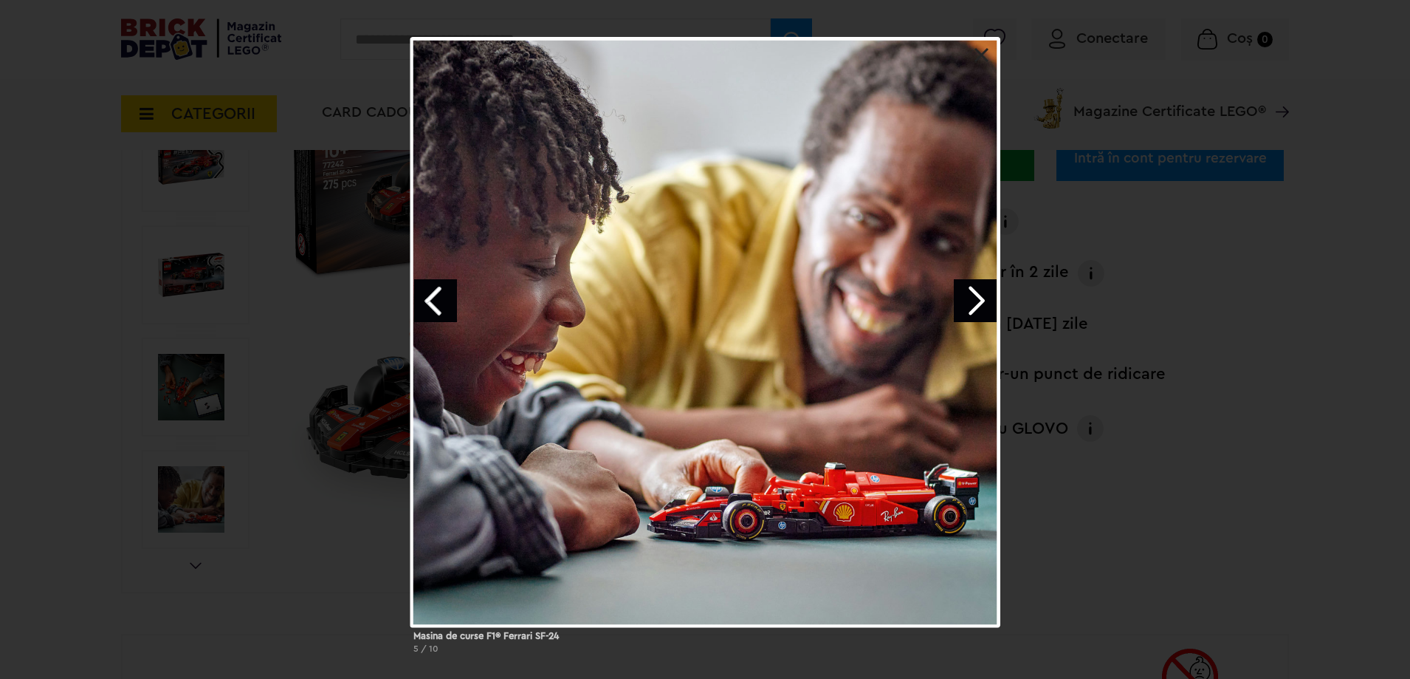
click at [978, 301] on link "Next image" at bounding box center [975, 300] width 43 height 43
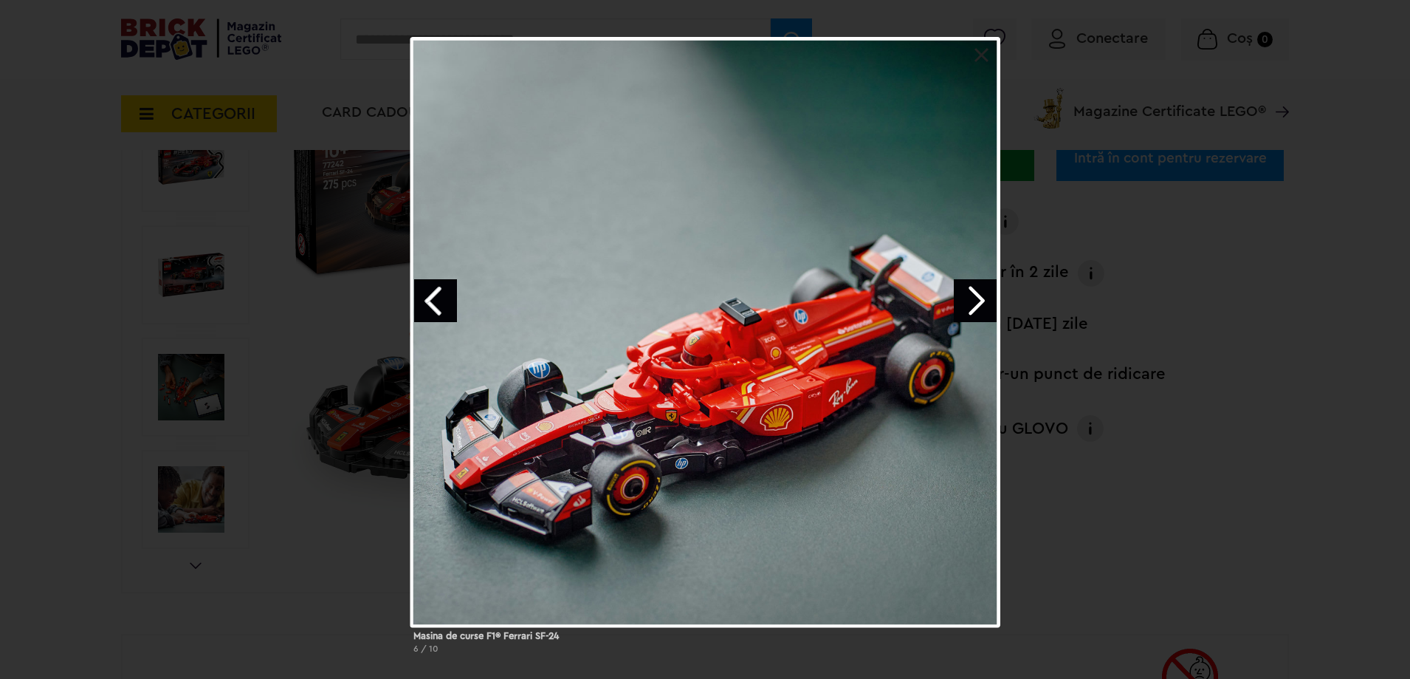
click at [981, 299] on link "Next image" at bounding box center [975, 300] width 43 height 43
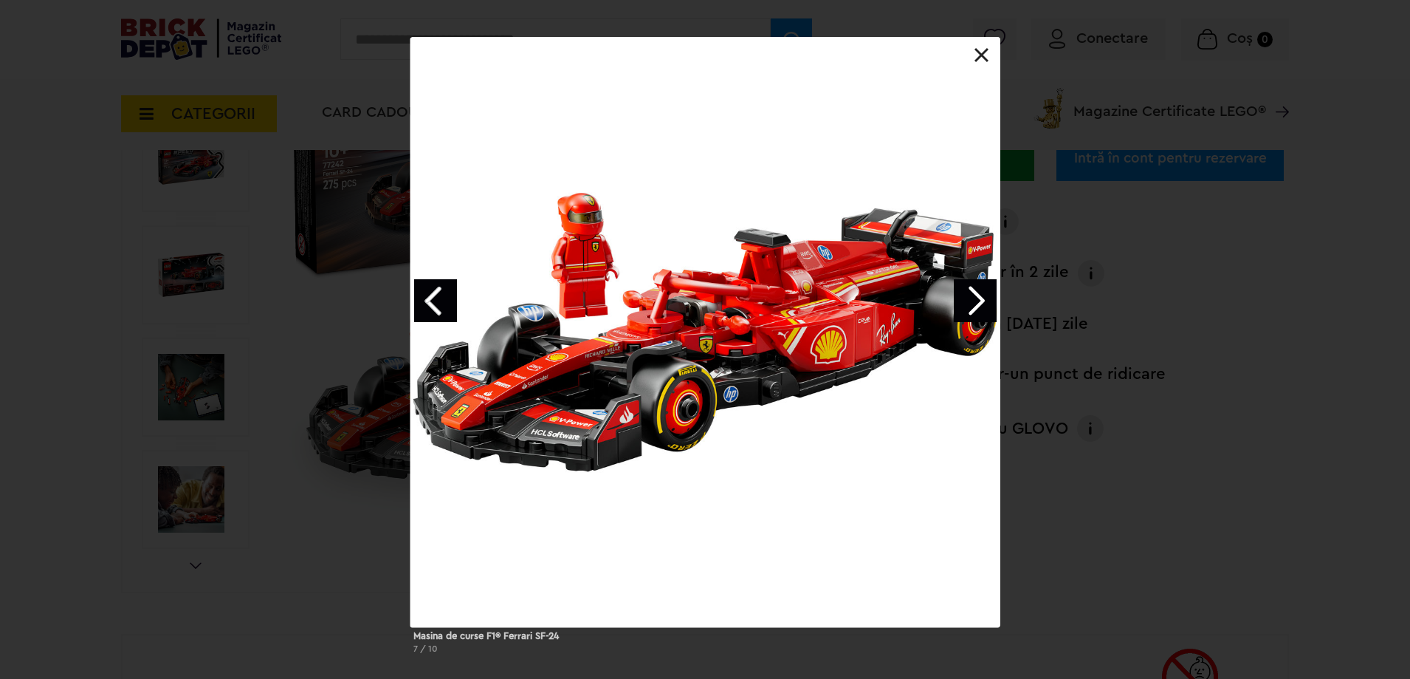
click at [980, 306] on link "Next image" at bounding box center [975, 300] width 43 height 43
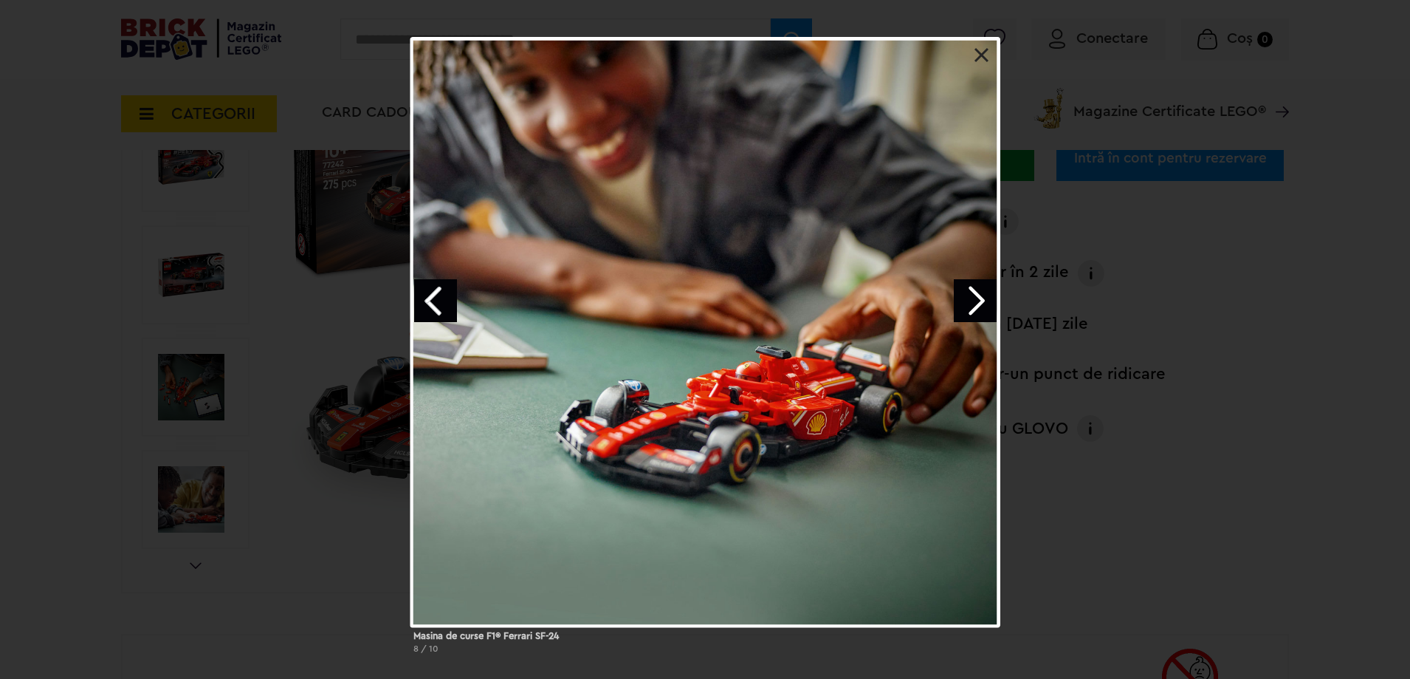
click at [981, 50] on link at bounding box center [982, 55] width 15 height 15
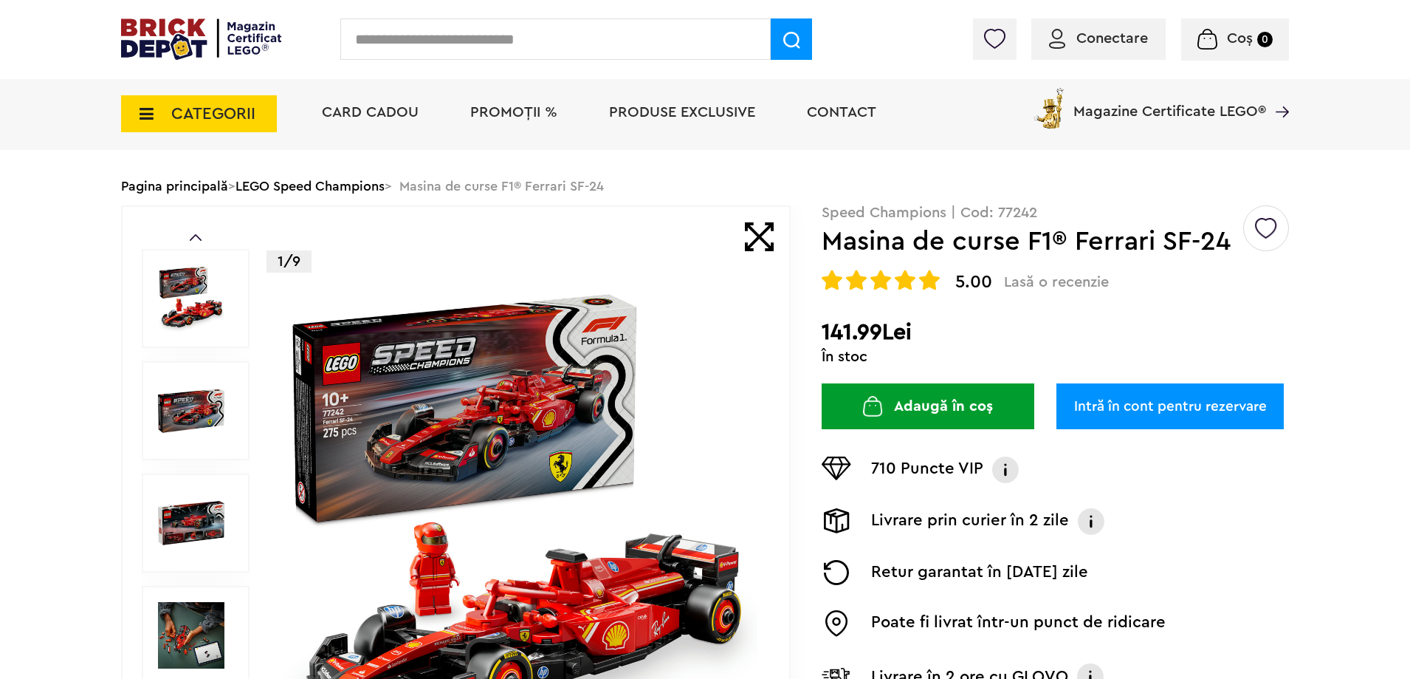
scroll to position [74, 0]
